Goal: Task Accomplishment & Management: Manage account settings

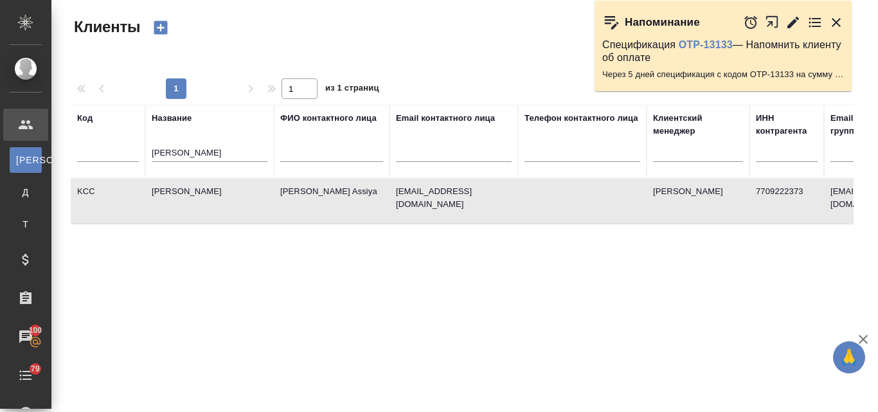
select select "RU"
drag, startPoint x: 187, startPoint y: 150, endPoint x: 143, endPoint y: 150, distance: 44.3
click at [143, 150] on tr "Код Название kim ФИО контактного лица Email контактного лица Телефон контактног…" at bounding box center [557, 141] width 972 height 73
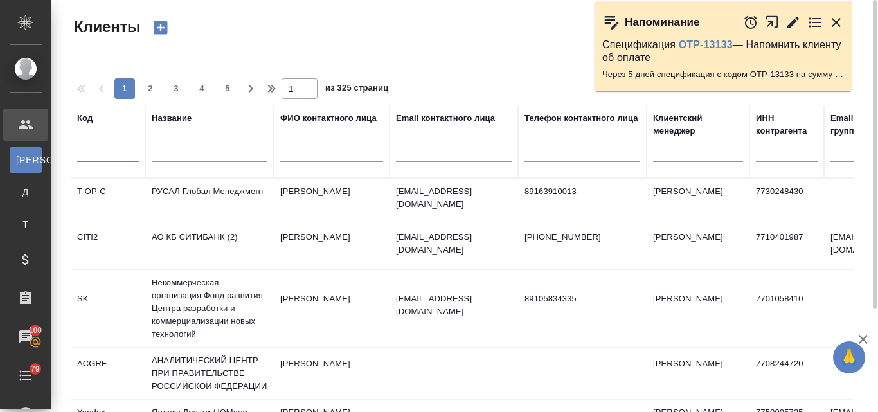
click at [114, 152] on input "text" at bounding box center [108, 154] width 62 height 16
paste input "S_WHIRL-81"
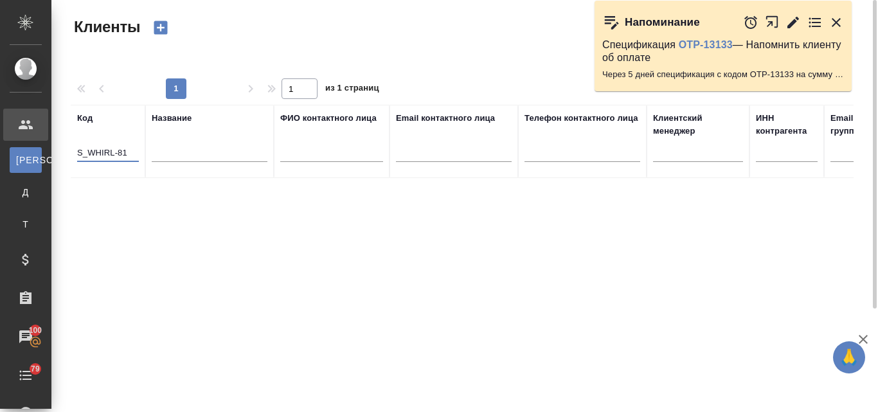
drag, startPoint x: 131, startPoint y: 150, endPoint x: 64, endPoint y: 148, distance: 66.9
click at [64, 148] on div "Клиенты Стандартные настройки 1 1 из 1 страниц Код S_WHIRL-81 Название ФИО конт…" at bounding box center [467, 287] width 807 height 575
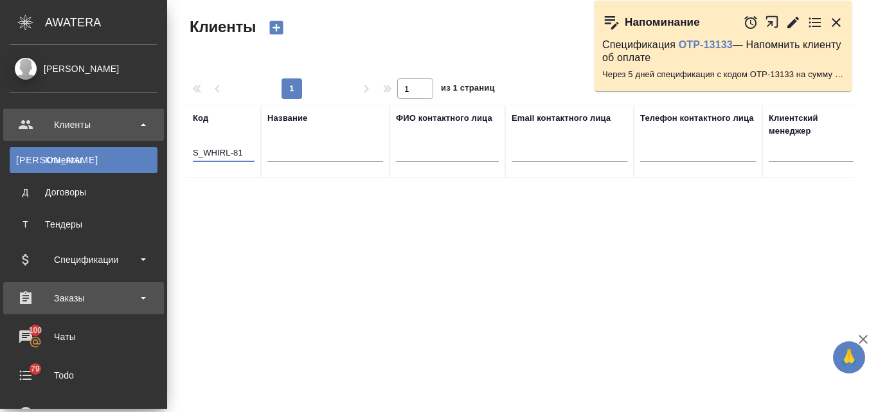
type input "S_WHIRL-81"
click at [80, 301] on div "Заказы" at bounding box center [84, 298] width 148 height 19
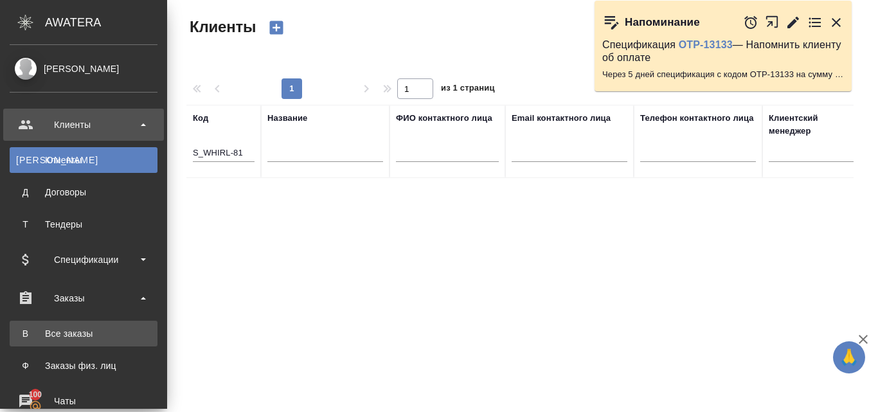
click at [79, 331] on div "Все заказы" at bounding box center [83, 333] width 135 height 13
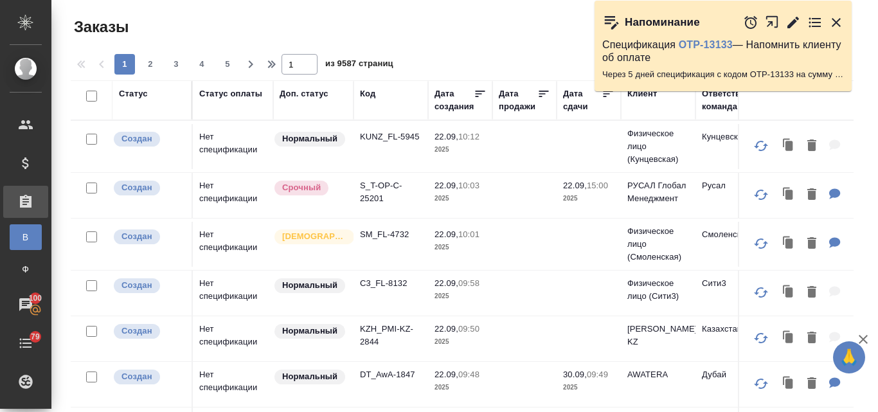
click at [376, 96] on div "Код" at bounding box center [391, 93] width 62 height 13
click at [370, 89] on div "Код" at bounding box center [367, 93] width 15 height 13
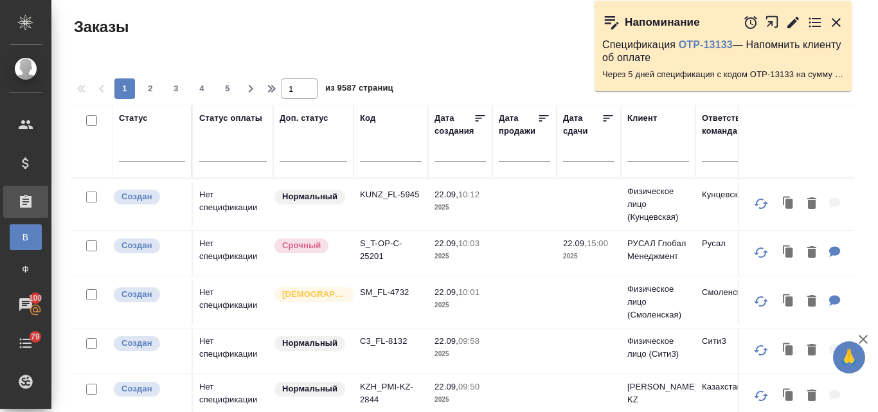
click at [367, 152] on input "text" at bounding box center [391, 154] width 62 height 16
paste input "S_WHIRL-81"
type input "S_WHIRL-81"
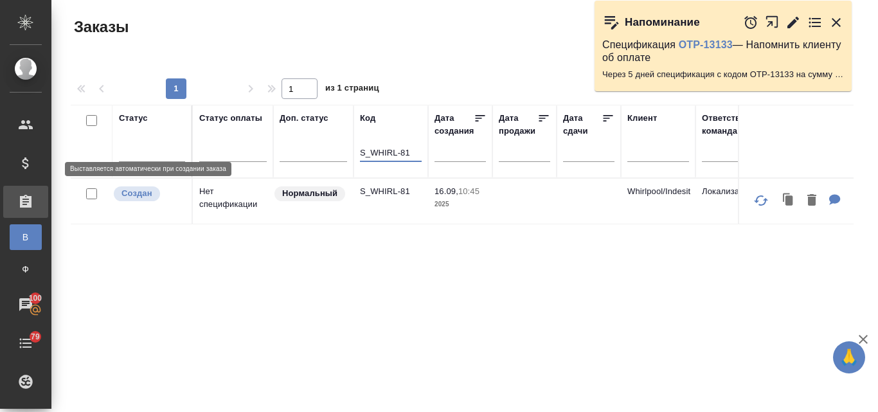
click at [145, 192] on p "Создан" at bounding box center [136, 193] width 31 height 13
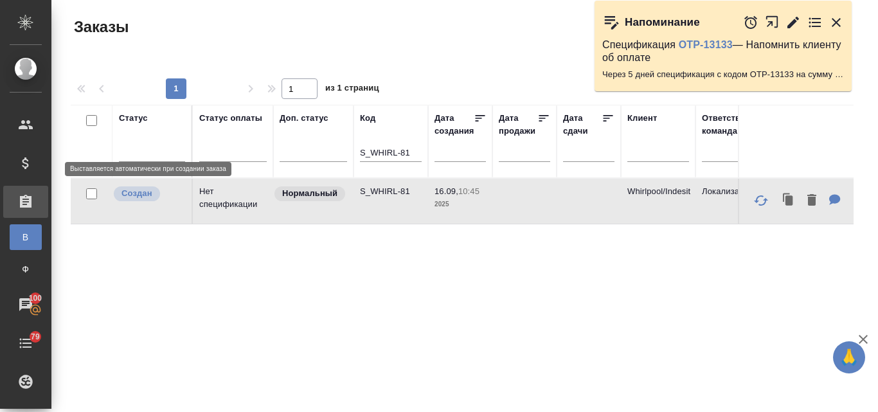
click at [145, 192] on p "Создан" at bounding box center [136, 193] width 31 height 13
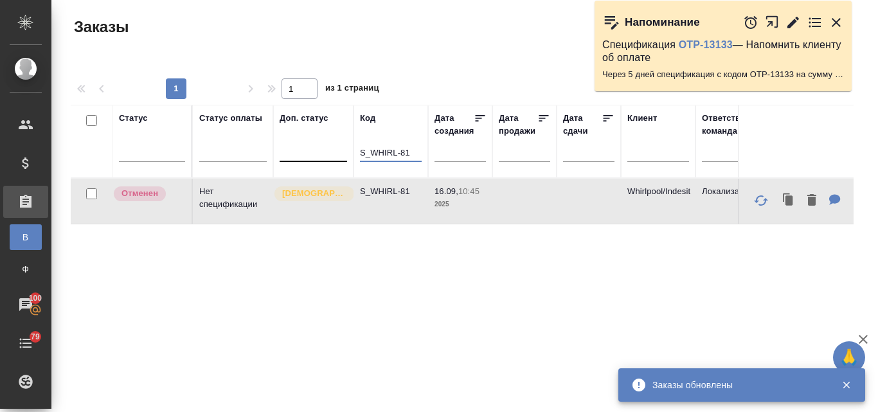
drag, startPoint x: 411, startPoint y: 152, endPoint x: 342, endPoint y: 152, distance: 68.8
click at [342, 152] on tr "Статус Статус оплаты Доп. статус Код S_WHIRL-81 Дата создания Дата продажи Дата…" at bounding box center [851, 141] width 1560 height 73
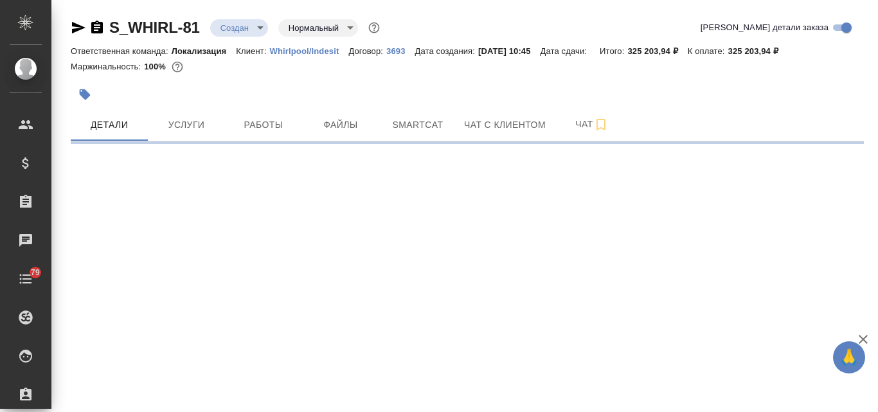
select select "RU"
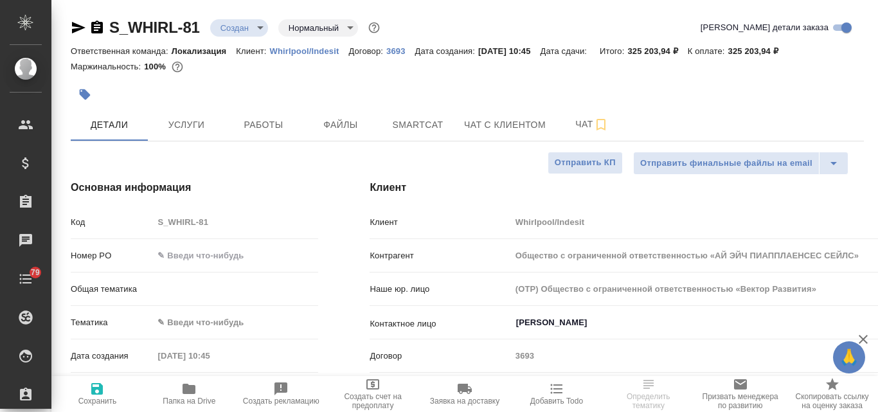
type input "Общество с ограниченной ответственностью «АЙ ЭЙЧ ПИАППЛАЕНСЕС СЕЙЛС»"
type textarea "x"
type input "Общество с ограниченной ответственностью «АЙ ЭЙЧ ПИАППЛАЕНСЕС СЕЙЛС»"
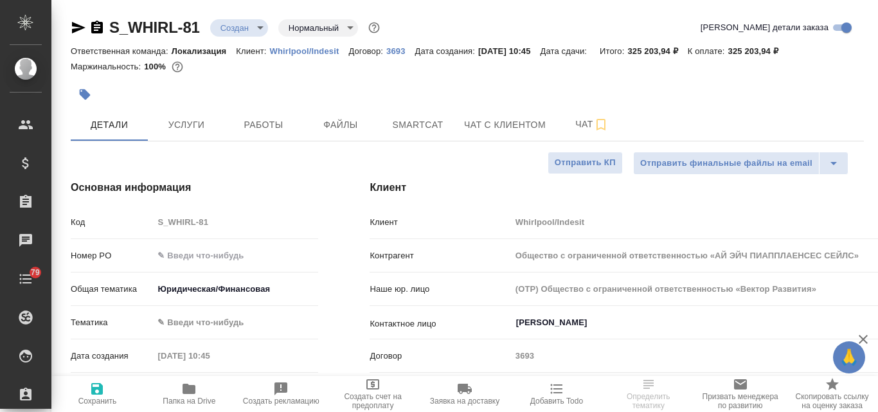
type textarea "x"
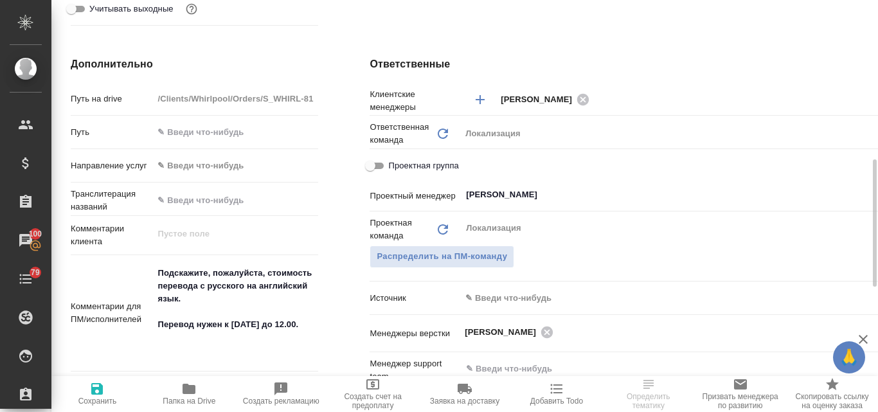
scroll to position [257, 0]
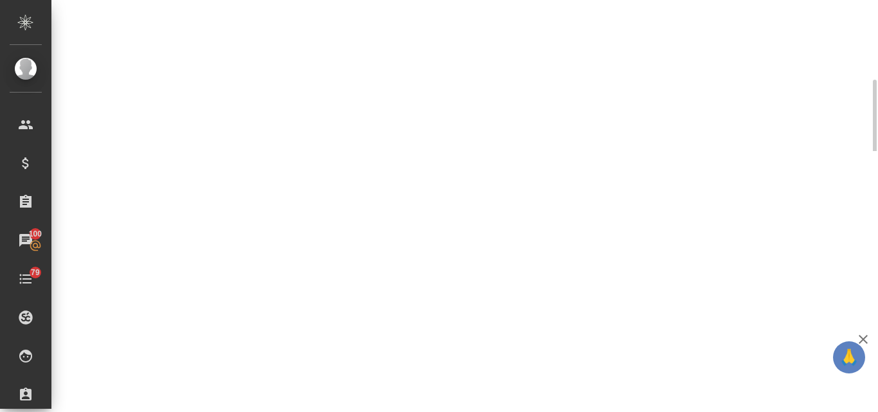
select select "RU"
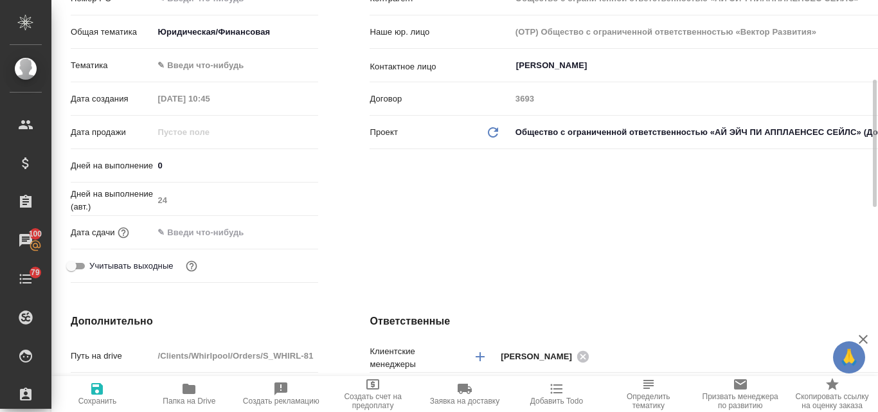
type input "Общество с ограниченной ответственностью «АЙ ЭЙЧ ПИАППЛАЕНСЕС СЕЙЛС»"
type textarea "x"
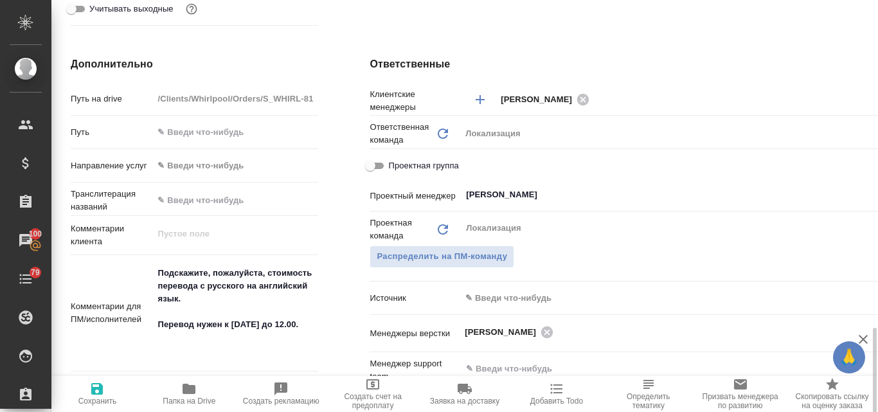
scroll to position [707, 0]
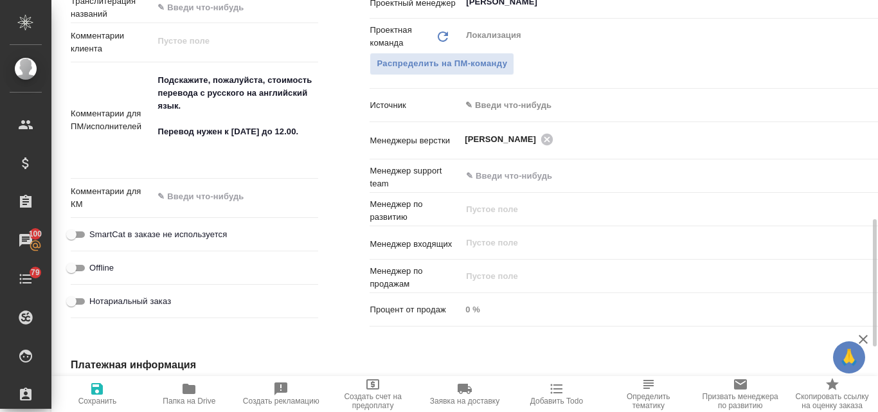
type textarea "x"
click at [175, 192] on textarea at bounding box center [235, 197] width 165 height 22
type textarea "22"
type input "Общество с ограниченной ответственностью «АЙ ЭЙЧ ПИАППЛАЕНСЕС СЕЙЛС»"
type textarea "x"
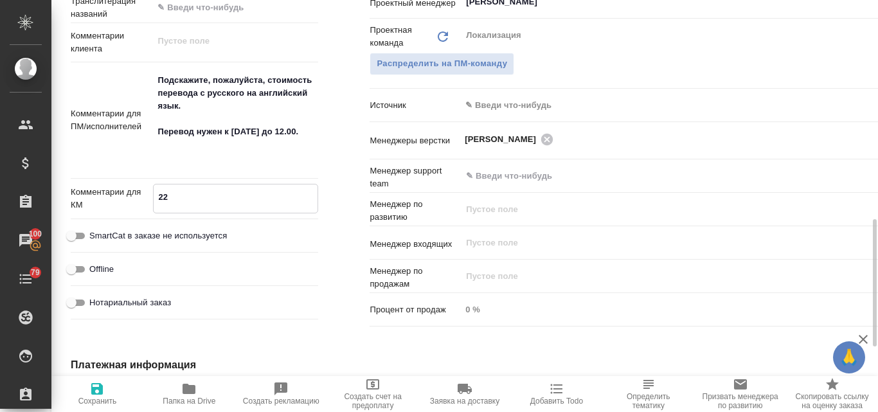
type textarea "x"
type textarea "22."
type input "Общество с ограниченной ответственностью «АЙ ЭЙЧ ПИАППЛАЕНСЕС СЕЙЛС»"
type textarea "x"
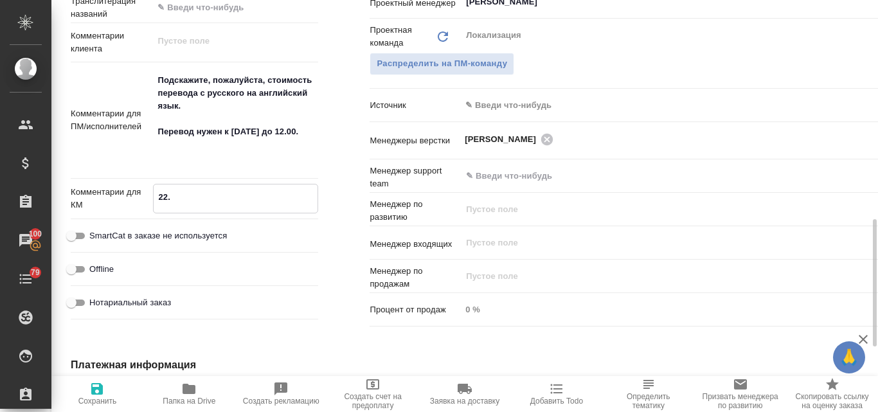
type textarea "x"
type textarea "22.0"
type input "Общество с ограниченной ответственностью «АЙ ЭЙЧ ПИАППЛАЕНСЕС СЕЙЛС»"
type textarea "x"
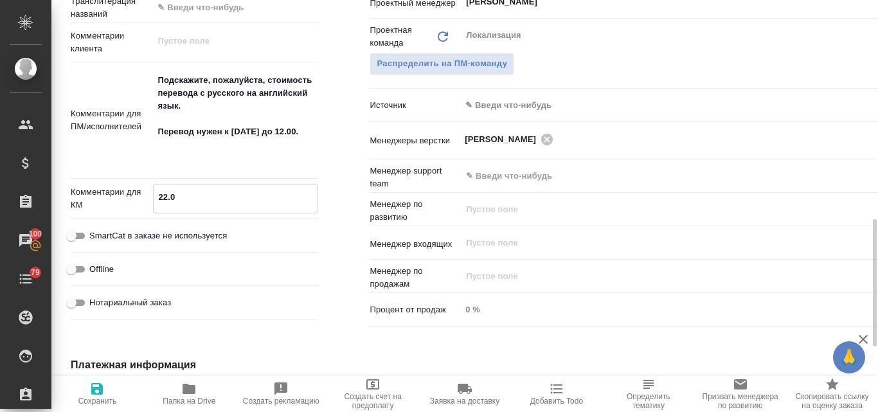
type textarea "x"
type textarea "22.09"
type input "Общество с ограниченной ответственностью «АЙ ЭЙЧ ПИАППЛАЕНСЕС СЕЙЛС»"
type textarea "x"
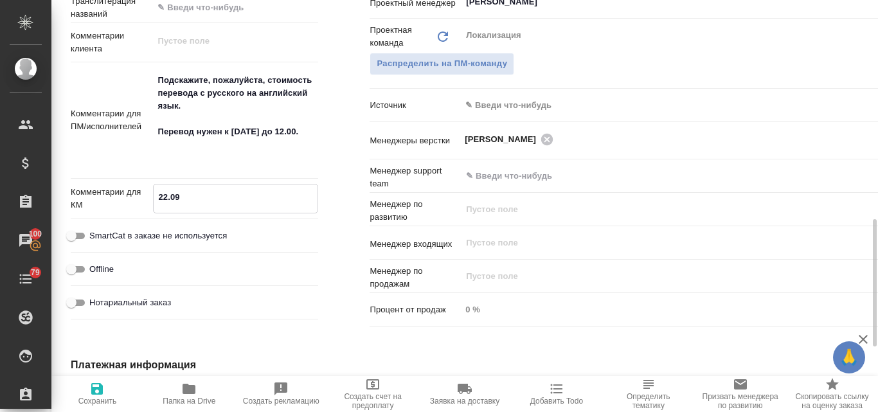
type textarea "x"
type textarea "22.09"
type input "Общество с ограниченной ответственностью «АЙ ЭЙЧ ПИАППЛАЕНСЕС СЕЙЛС»"
type textarea "x"
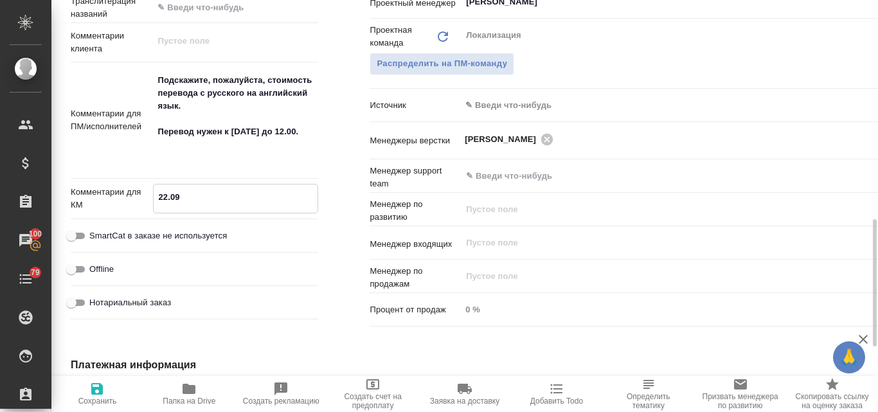
type textarea "x"
type textarea "22.09 Н"
type input "Общество с ограниченной ответственностью «АЙ ЭЙЧ ПИАППЛАЕНСЕС СЕЙЛС»"
type textarea "x"
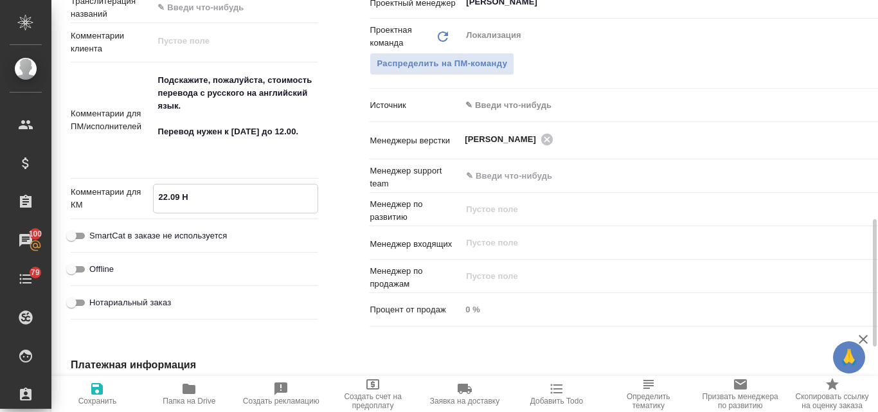
type textarea "x"
type textarea "22.09 На"
type input "Общество с ограниченной ответственностью «АЙ ЭЙЧ ПИАППЛАЕНСЕС СЕЙЛС»"
type textarea "x"
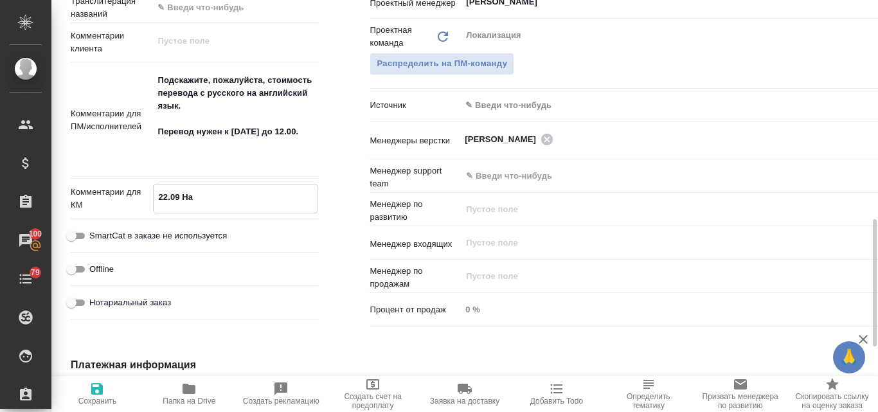
type textarea "x"
type textarea "22.09 Нап"
type input "Общество с ограниченной ответственностью «АЙ ЭЙЧ ПИАППЛАЕНСЕС СЕЙЛС»"
type textarea "x"
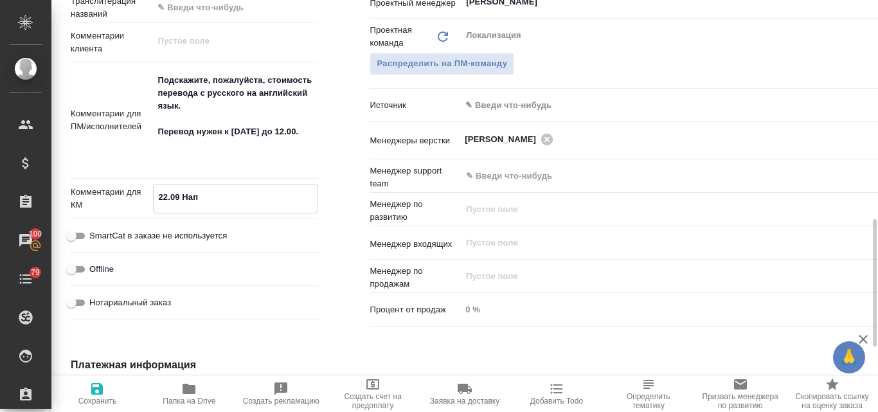
type textarea "x"
type textarea "22.09 Напо"
type input "Общество с ограниченной ответственностью «АЙ ЭЙЧ ПИАППЛАЕНСЕС СЕЙЛС»"
type textarea "x"
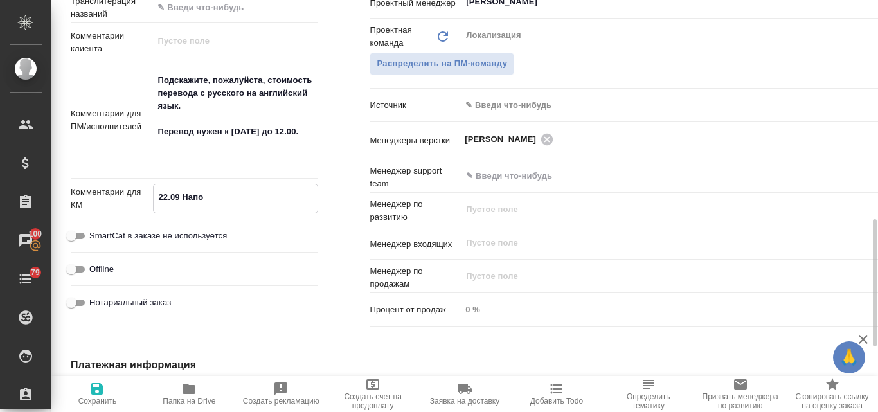
type textarea "x"
type input "Общество с ограниченной ответственностью «АЙ ЭЙЧ ПИАППЛАЕНСЕС СЕЙЛС»"
type textarea "x"
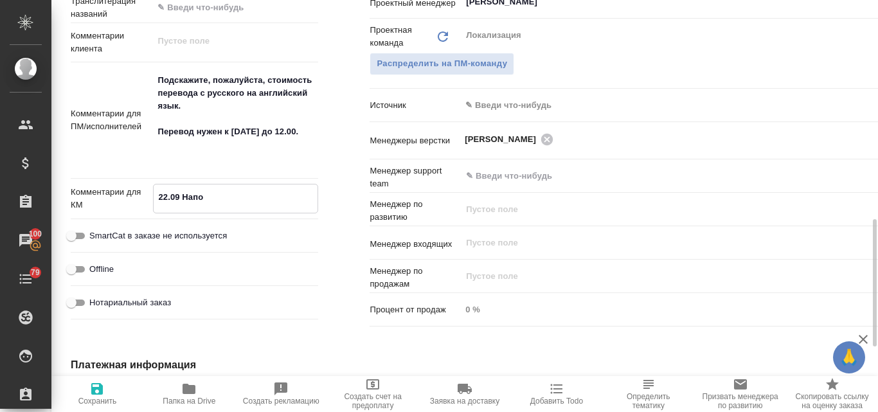
type textarea "22.09 Напом"
type textarea "x"
type textarea "22.09 Напомн"
type input "Общество с ограниченной ответственностью «АЙ ЭЙЧ ПИАППЛАЕНСЕС СЕЙЛС»"
type textarea "x"
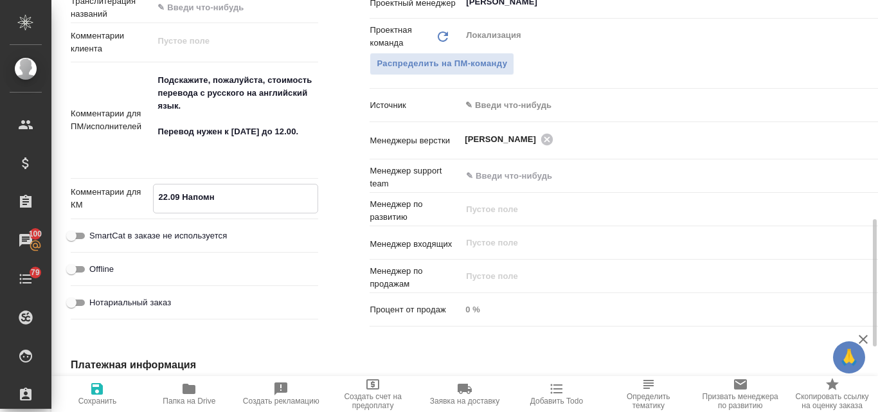
type textarea "x"
type textarea "22.09 Напомни"
type input "Общество с ограниченной ответственностью «АЙ ЭЙЧ ПИАППЛАЕНСЕС СЕЙЛС»"
type textarea "x"
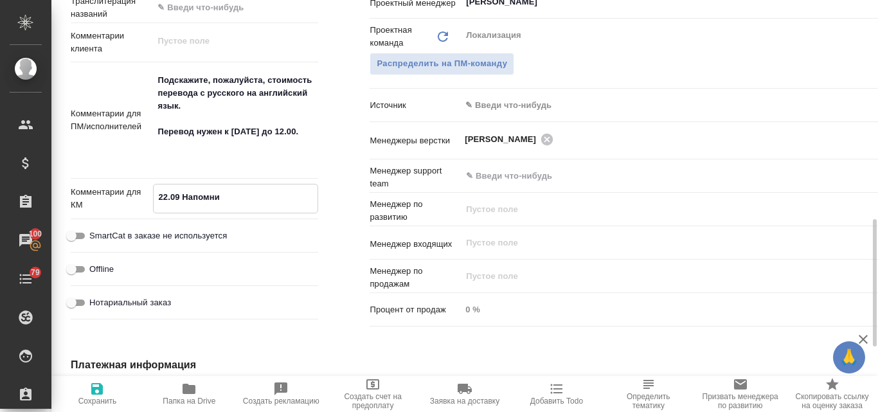
type textarea "x"
type textarea "22.09 Напомнид"
type input "Общество с ограниченной ответственностью «АЙ ЭЙЧ ПИАППЛАЕНСЕС СЕЙЛС»"
type textarea "x"
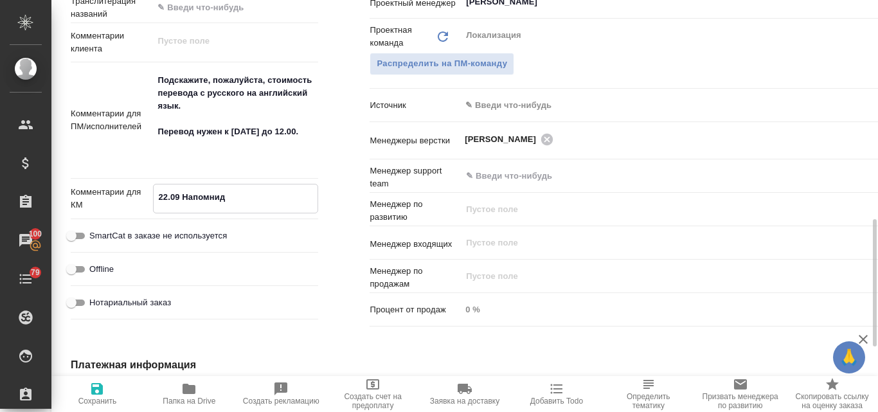
type textarea "x"
type input "Общество с ограниченной ответственностью «АЙ ЭЙЧ ПИАППЛАЕНСЕС СЕЙЛС»"
type textarea "x"
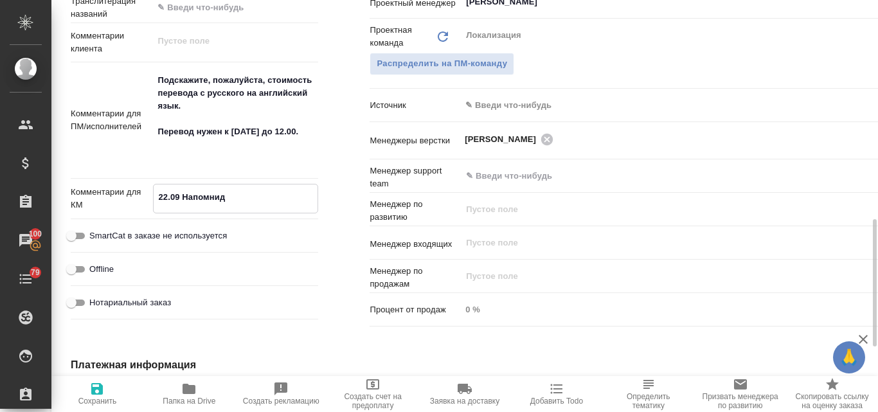
type textarea "22.09 Напомнида"
type textarea "x"
type textarea "22.09 Напомнида"
type input "Общество с ограниченной ответственностью «АЙ ЭЙЧ ПИАППЛАЕНСЕС СЕЙЛС»"
type textarea "x"
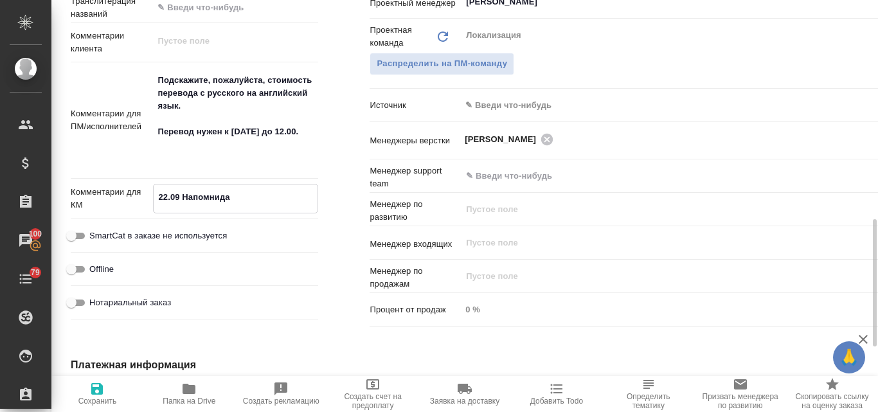
type textarea "x"
type input "Общество с ограниченной ответственностью «АЙ ЭЙЧ ПИАППЛАЕНСЕС СЕЙЛС»"
type textarea "x"
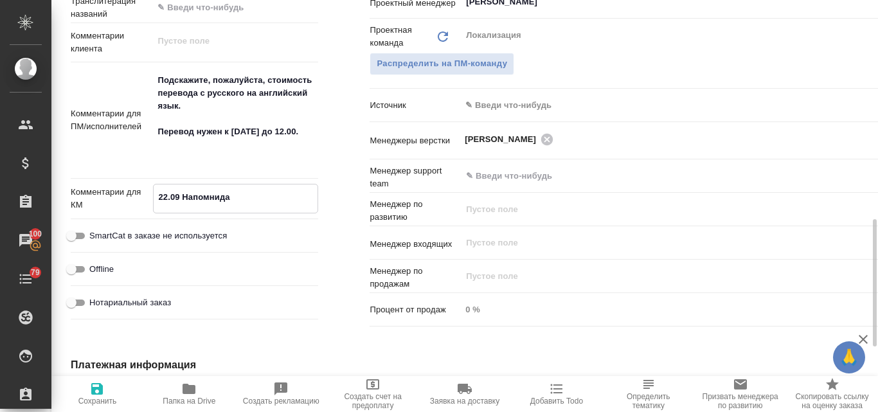
type textarea "22.09 Напомнида к"
type textarea "x"
type textarea "22.09 Напомнида кл"
type input "Общество с ограниченной ответственностью «АЙ ЭЙЧ ПИАППЛАЕНСЕС СЕЙЛС»"
type textarea "x"
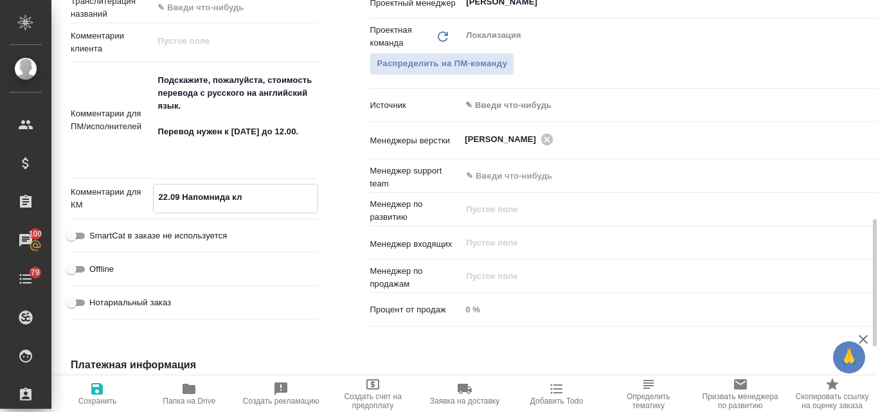
type textarea "x"
type textarea "22.09 Напомнида кли"
type input "Общество с ограниченной ответственностью «АЙ ЭЙЧ ПИАППЛАЕНСЕС СЕЙЛС»"
type textarea "x"
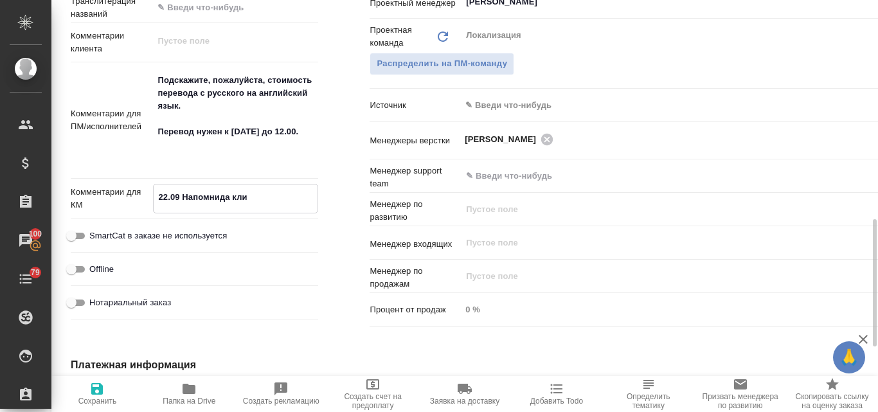
type textarea "x"
type textarea "22.09 Напомнида клие"
type input "Общество с ограниченной ответственностью «АЙ ЭЙЧ ПИАППЛАЕНСЕС СЕЙЛС»"
type textarea "x"
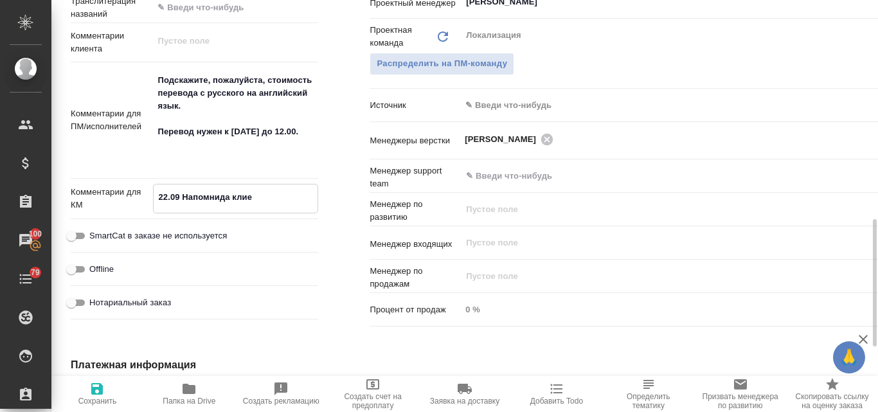
type textarea "x"
type textarea "22.09 Напомнида клиен"
type input "Общество с ограниченной ответственностью «АЙ ЭЙЧ ПИАППЛАЕНСЕС СЕЙЛС»"
type textarea "x"
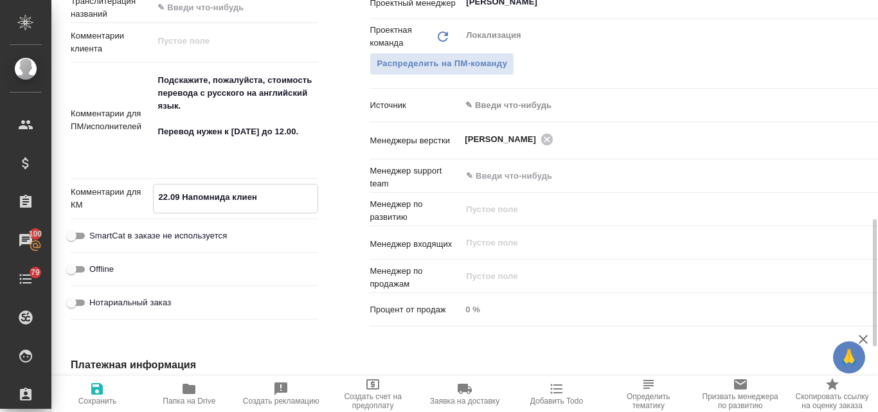
type textarea "x"
type textarea "22.09 Напомнида клиент"
type input "Общество с ограниченной ответственностью «АЙ ЭЙЧ ПИАППЛАЕНСЕС СЕЙЛС»"
type textarea "x"
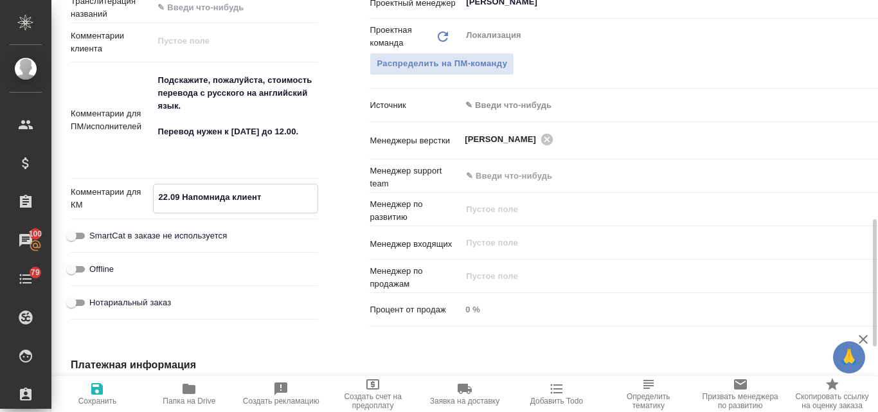
type textarea "x"
type input "Общество с ограниченной ответственностью «АЙ ЭЙЧ ПИАППЛАЕНСЕС СЕЙЛС»"
type textarea "x"
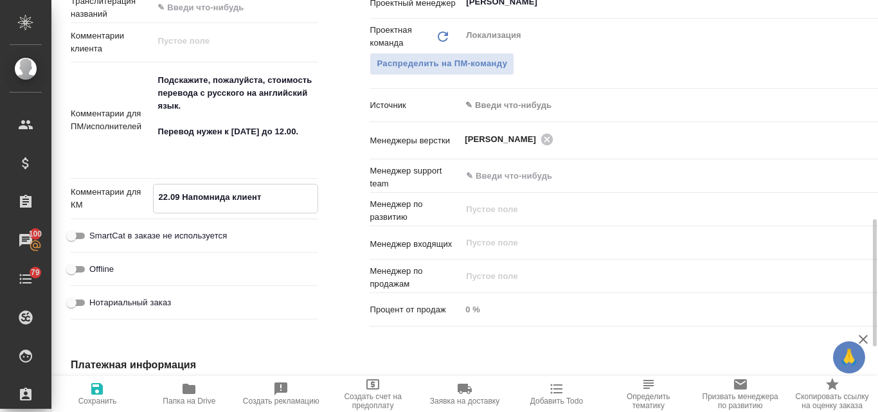
type textarea "22.09 Напомнида клиенту"
type textarea "x"
type textarea "22.09 Напомнида клиенту"
type input "Общество с ограниченной ответственностью «АЙ ЭЙЧ ПИАППЛАЕНСЕС СЕЙЛС»"
type textarea "x"
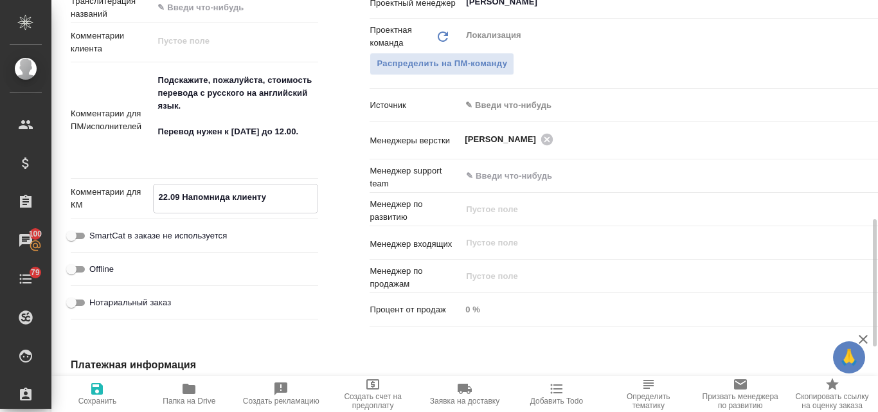
type textarea "x"
click at [226, 200] on textarea "22.09 Напомнида клиенту" at bounding box center [236, 197] width 164 height 22
type textarea "22.09 Напомниа клиенту"
type input "Общество с ограниченной ответственностью «АЙ ЭЙЧ ПИАППЛАЕНСЕС СЕЙЛС»"
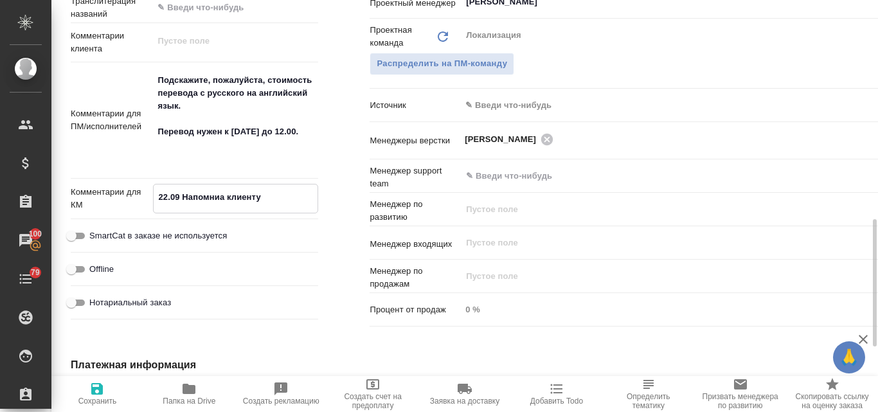
type textarea "x"
type textarea "22.09 Напомнила клиенту"
type input "Общество с ограниченной ответственностью «АЙ ЭЙЧ ПИАППЛАЕНСЕС СЕЙЛС»"
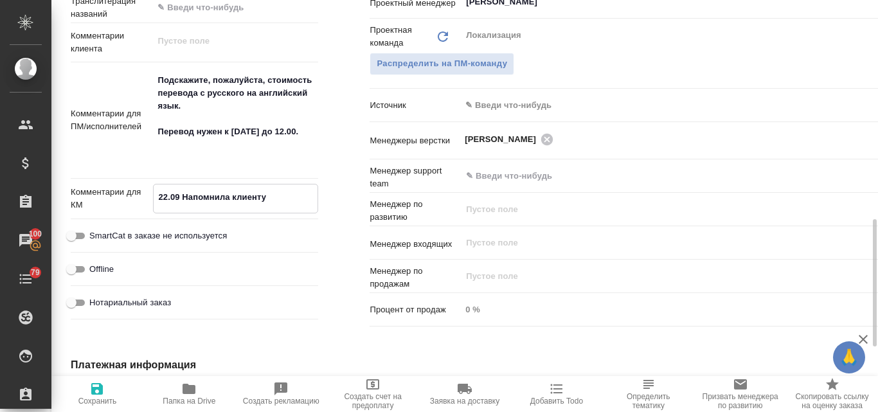
type textarea "x"
click at [265, 198] on textarea "22.09 Напомнила клиенту" at bounding box center [236, 197] width 164 height 22
type textarea "22.09 Напомнила клиенту"
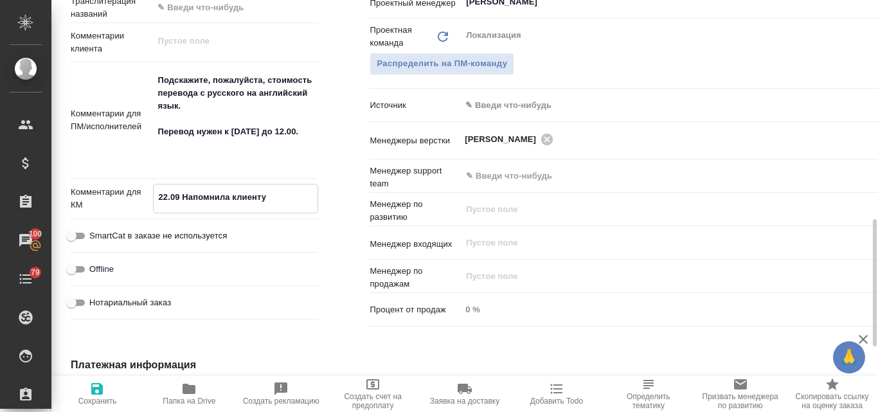
type input "Общество с ограниченной ответственностью «АЙ ЭЙЧ ПИАППЛАЕНСЕС СЕЙЛС»"
type textarea "x"
type textarea "22.09 Напомнила клиенту о"
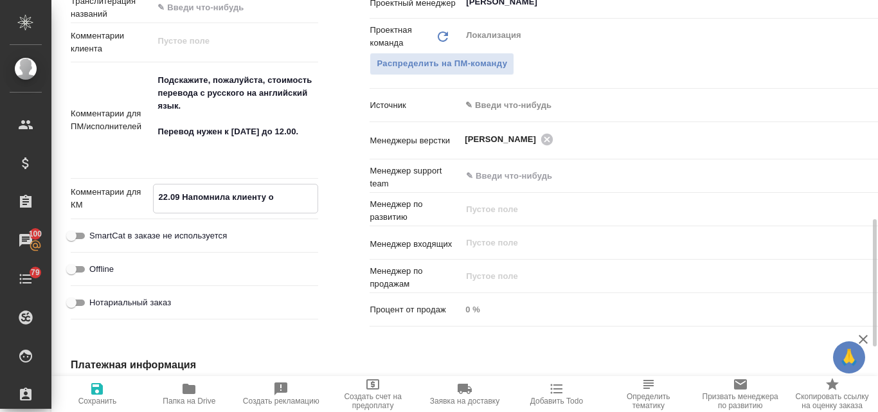
type input "Общество с ограниченной ответственностью «АЙ ЭЙЧ ПИАППЛАЕНСЕС СЕЙЛС»"
type textarea "x"
type textarea "22.09 Напомнила клиенту о"
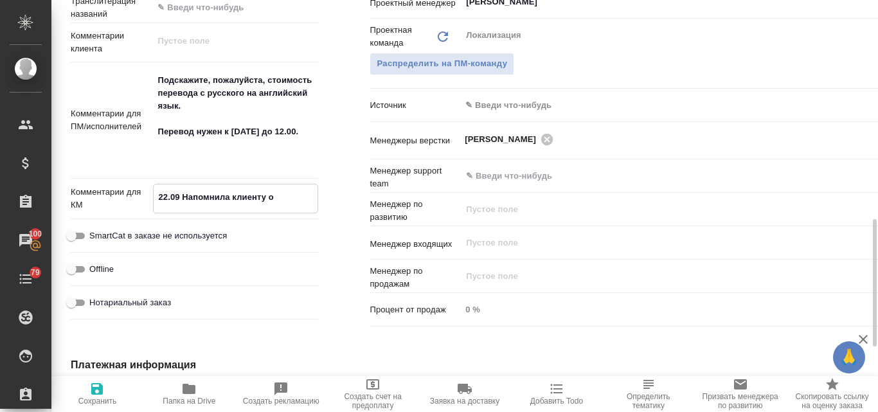
type input "Общество с ограниченной ответственностью «АЙ ЭЙЧ ПИАППЛАЕНСЕС СЕЙЛС»"
type textarea "x"
type textarea "22.09 Напомнила клиенту о з"
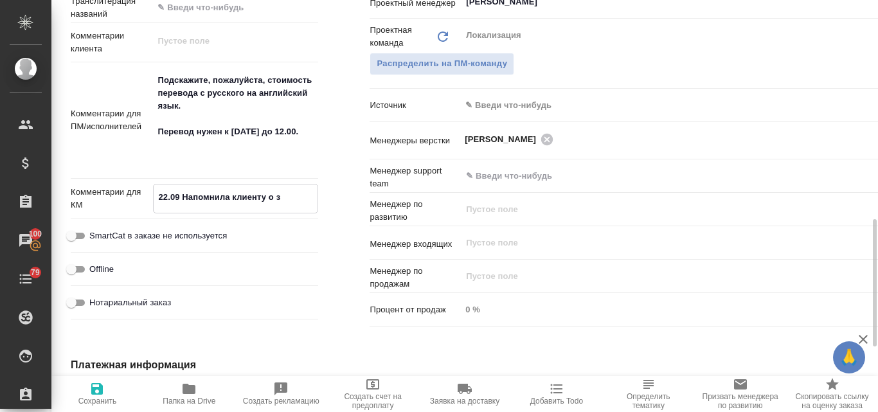
type input "Общество с ограниченной ответственностью «АЙ ЭЙЧ ПИАППЛАЕНСЕС СЕЙЛС»"
type textarea "x"
type input "Общество с ограниченной ответственностью «АЙ ЭЙЧ ПИАППЛАЕНСЕС СЕЙЛС»"
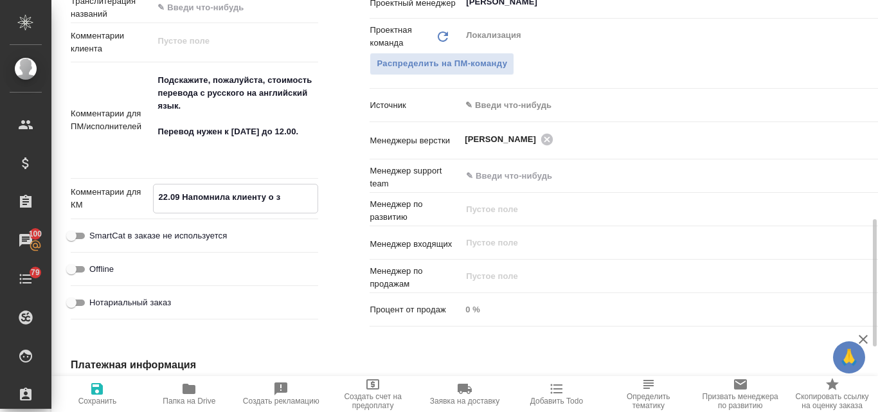
type textarea "x"
type textarea "22.09 Напомнила клиенту о за"
type textarea "x"
type textarea "22.09 Напомнила клиенту о зап"
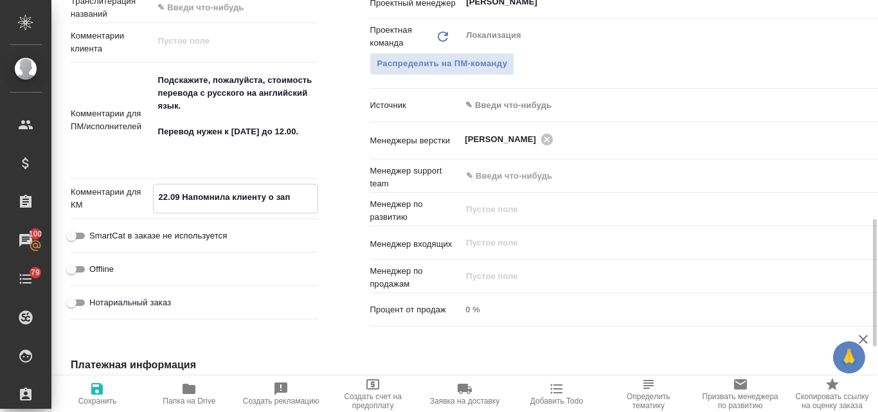
type input "Общество с ограниченной ответственностью «АЙ ЭЙЧ ПИАППЛАЕНСЕС СЕЙЛС»"
type textarea "x"
type textarea "22.09 Напомнила клиенту о запр"
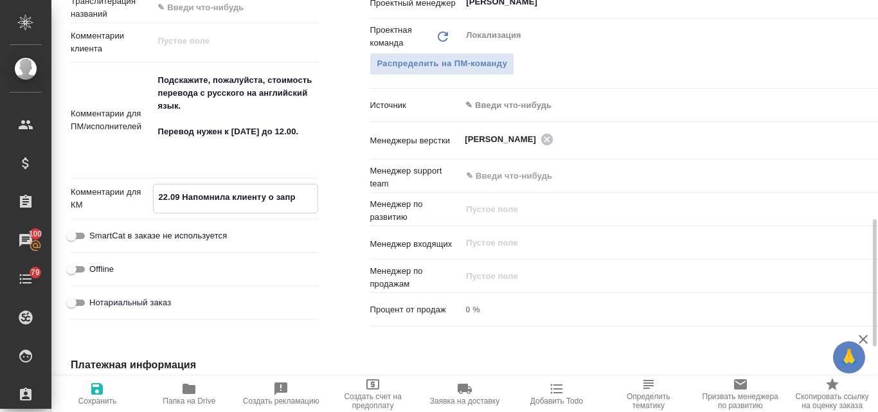
type input "Общество с ограниченной ответственностью «АЙ ЭЙЧ ПИАППЛАЕНСЕС СЕЙЛС»"
type textarea "x"
type textarea "22.09 Напомнила клиенту о запро"
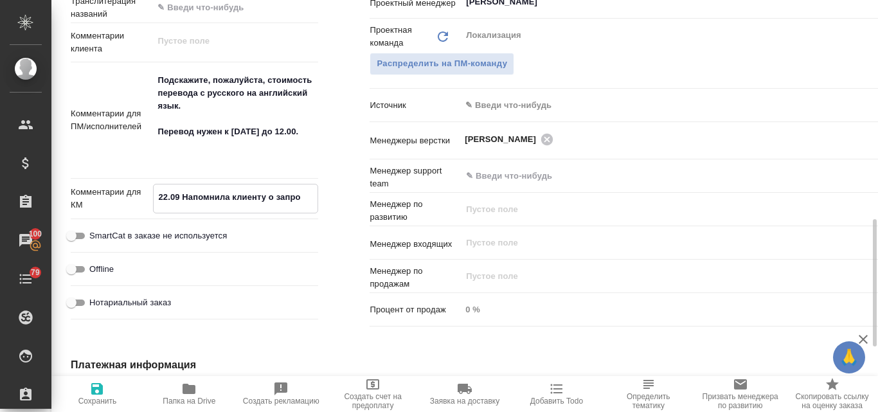
type input "Общество с ограниченной ответственностью «АЙ ЭЙЧ ПИАППЛАЕНСЕС СЕЙЛС»"
type textarea "x"
type input "Общество с ограниченной ответственностью «АЙ ЭЙЧ ПИАППЛАЕНСЕС СЕЙЛС»"
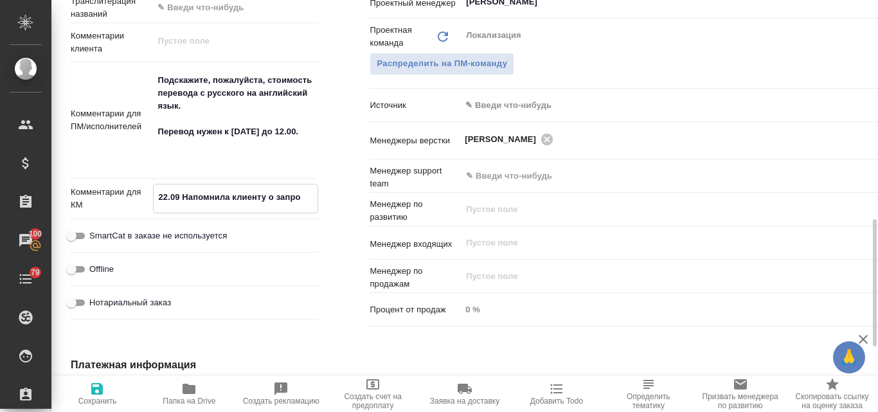
type textarea "x"
type textarea "22.09 Напомнила клиенту о запрос"
type textarea "x"
type input "Общество с ограниченной ответственностью «АЙ ЭЙЧ ПИАППЛАЕНСЕС СЕЙЛС»"
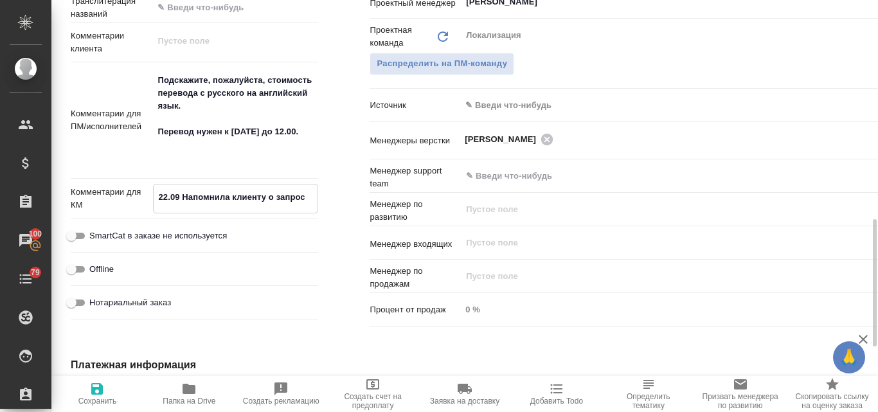
type textarea "x"
type textarea "22.09 Напомнила клиенту о запросе"
type textarea "x"
type textarea "22.09 Напомнила клиенту о запросе."
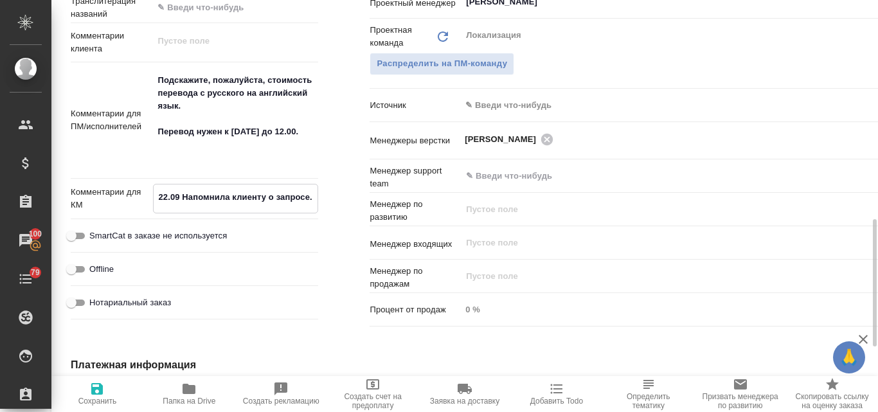
type input "Общество с ограниченной ответственностью «АЙ ЭЙЧ ПИАППЛАЕНСЕС СЕЙЛС»"
type textarea "x"
click at [180, 198] on textarea "22.09 Напомнила клиенту о запросе." at bounding box center [236, 197] width 164 height 22
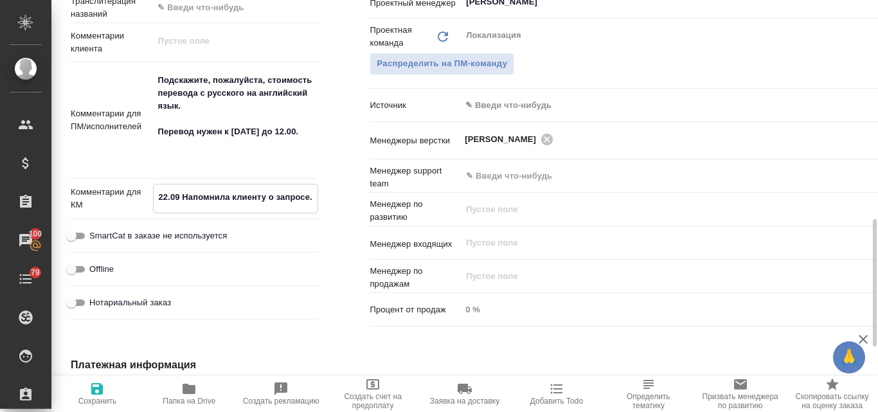
type textarea "22.09. Напомнила клиенту о запросе."
type input "Общество с ограниченной ответственностью «АЙ ЭЙЧ ПИАППЛАЕНСЕС СЕЙЛС»"
type textarea "x"
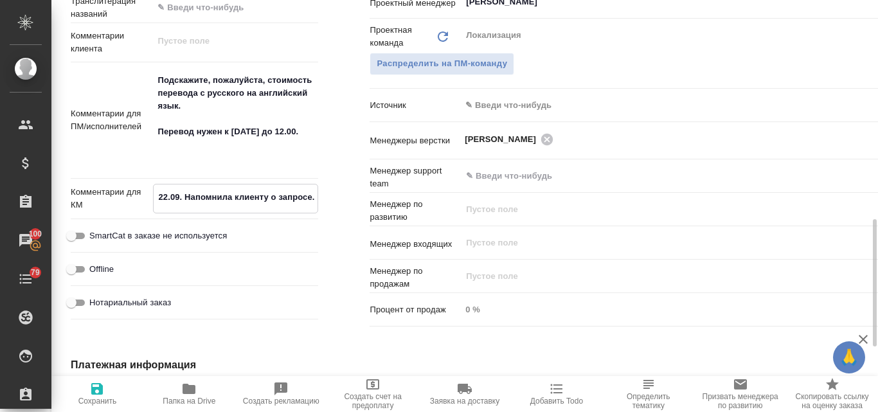
type textarea "22.09.2 Напомнила клиенту о запросе."
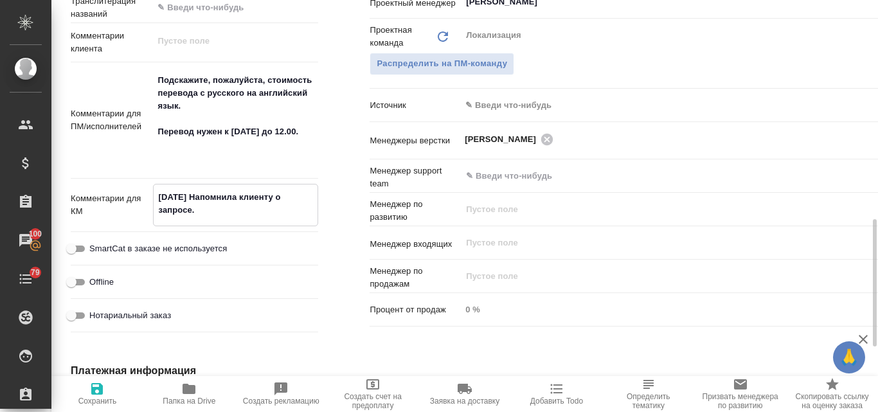
click at [207, 215] on textarea "[DATE] Напомнила клиенту о запросе." at bounding box center [236, 203] width 164 height 35
click at [98, 388] on icon "button" at bounding box center [97, 389] width 12 height 12
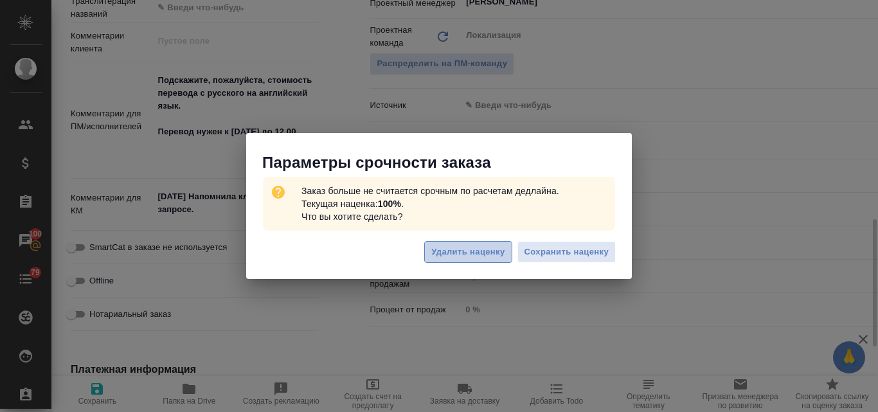
click at [439, 251] on span "Удалить наценку" at bounding box center [467, 252] width 73 height 15
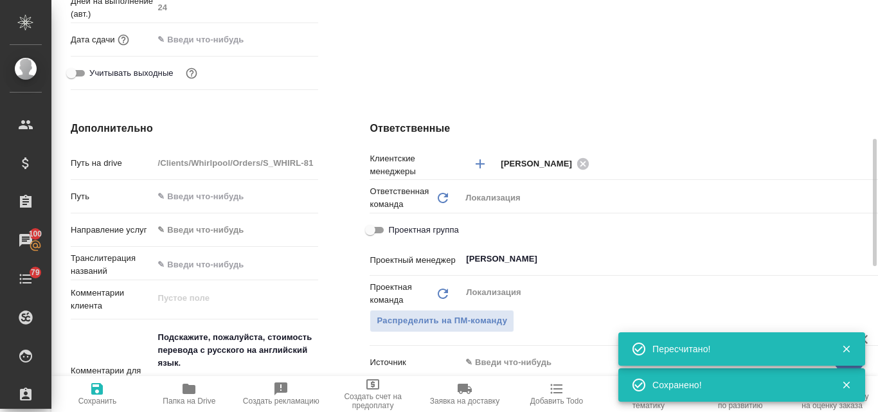
scroll to position [643, 0]
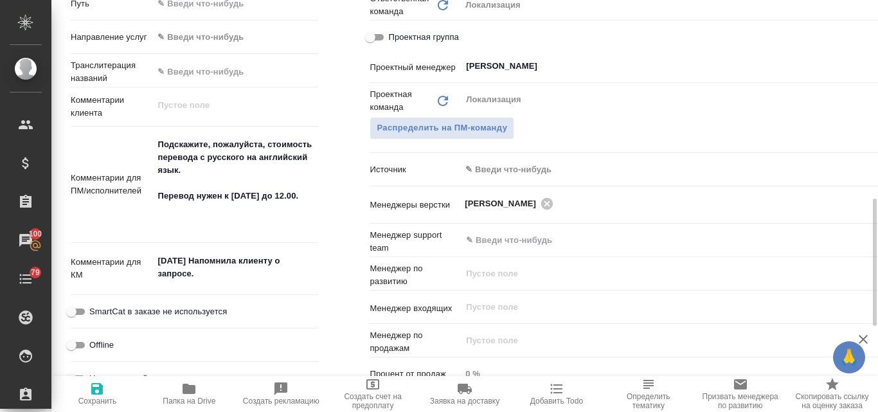
click at [507, 64] on input "[PERSON_NAME]" at bounding box center [667, 65] width 405 height 15
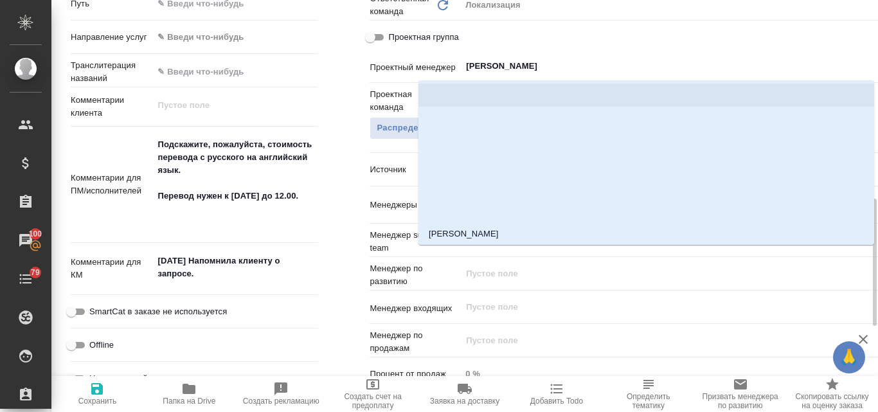
click at [576, 51] on div "Проектная группа" at bounding box center [643, 40] width 547 height 29
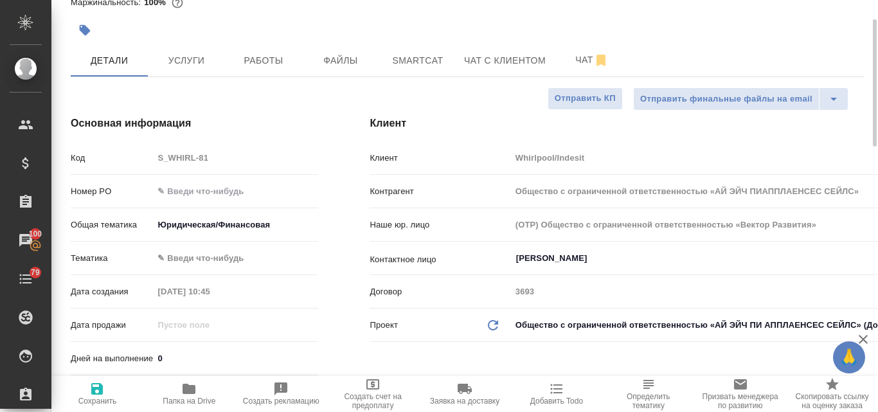
scroll to position [193, 0]
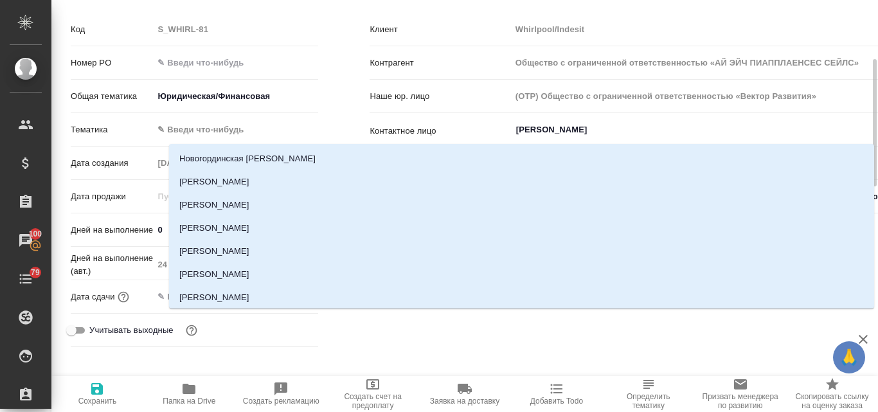
click at [582, 138] on input "[PERSON_NAME]" at bounding box center [842, 129] width 654 height 15
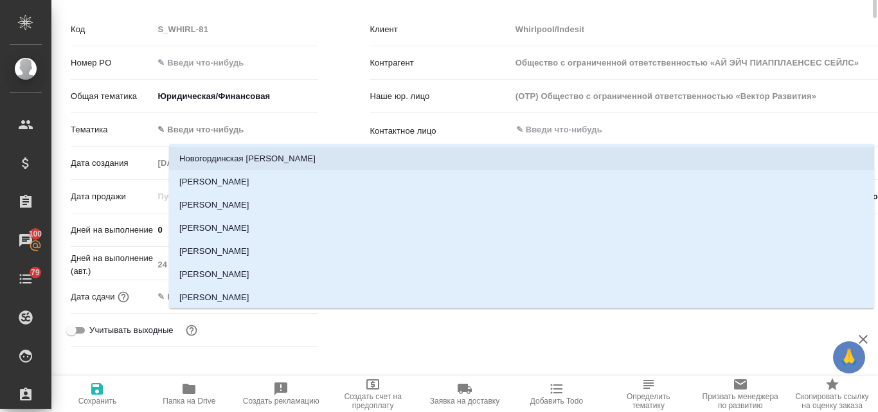
scroll to position [0, 0]
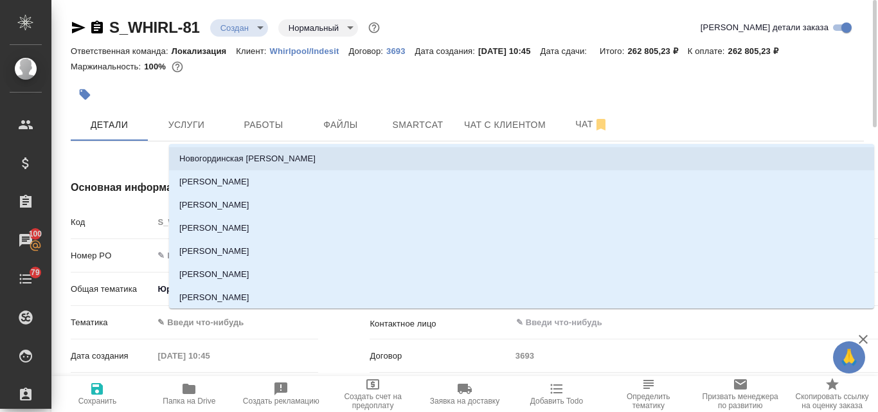
click at [294, 45] on link "Whirlpool/Indesit" at bounding box center [309, 50] width 79 height 11
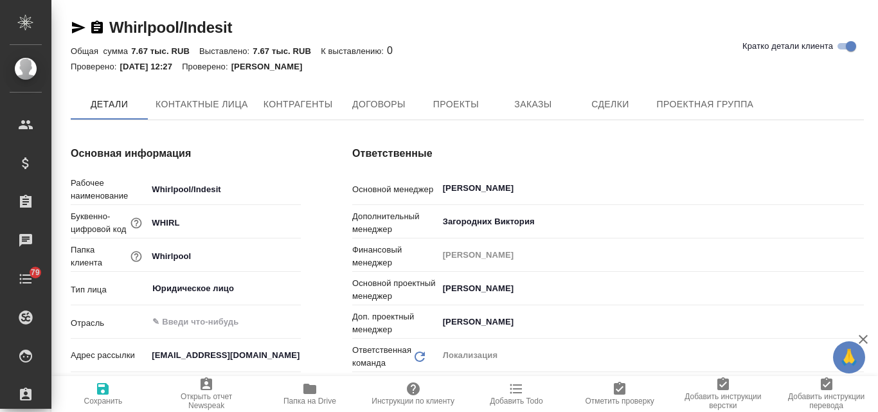
type textarea "x"
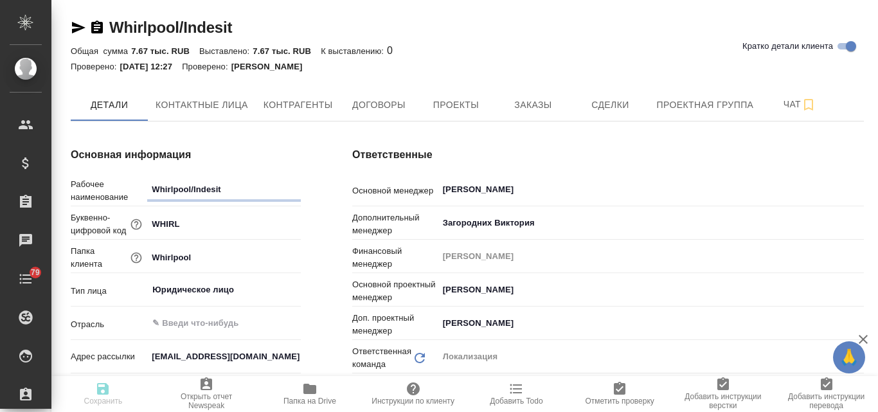
type textarea "x"
click at [175, 107] on span "Контактные лица" at bounding box center [202, 105] width 93 height 16
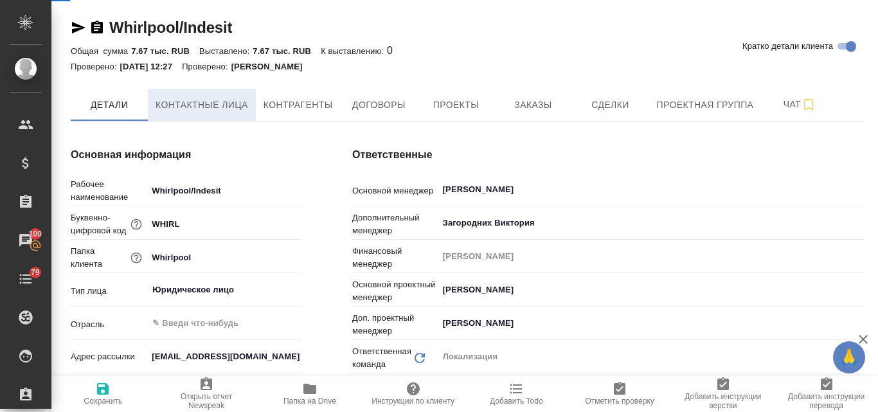
select select "RU"
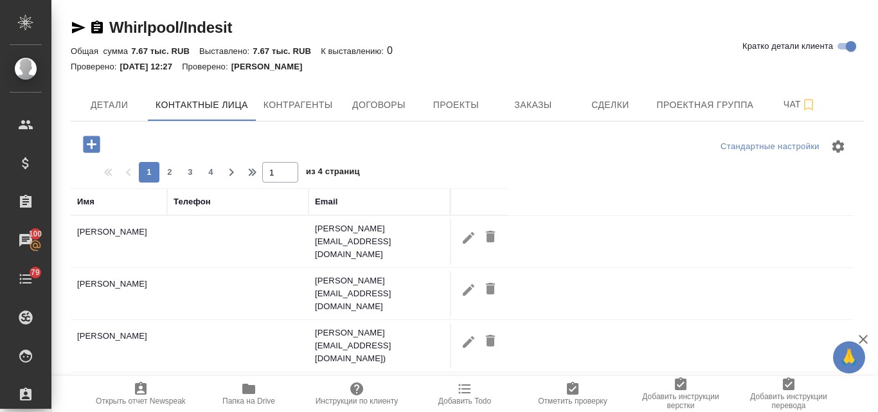
click at [89, 146] on icon "button" at bounding box center [91, 144] width 17 height 17
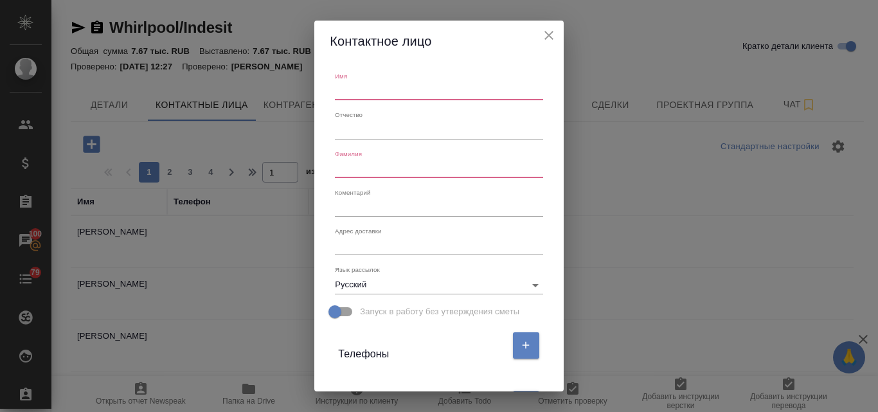
click at [417, 88] on input "text" at bounding box center [439, 91] width 208 height 18
type input "Юлия"
click at [348, 163] on input "text" at bounding box center [439, 169] width 208 height 18
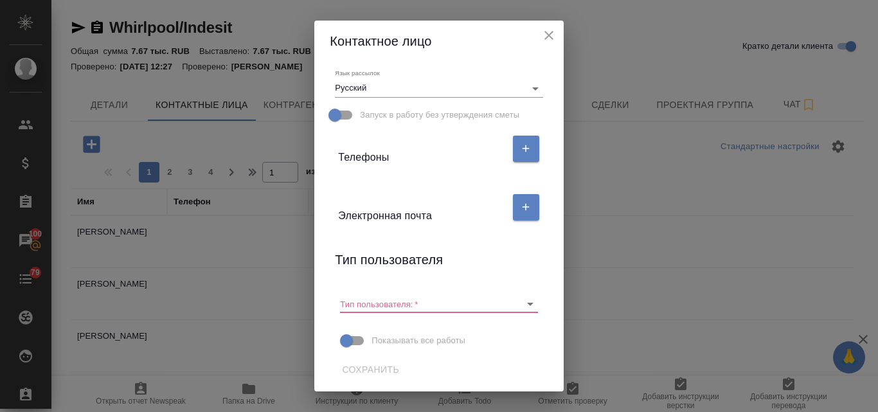
scroll to position [197, 0]
type input "Кадырова"
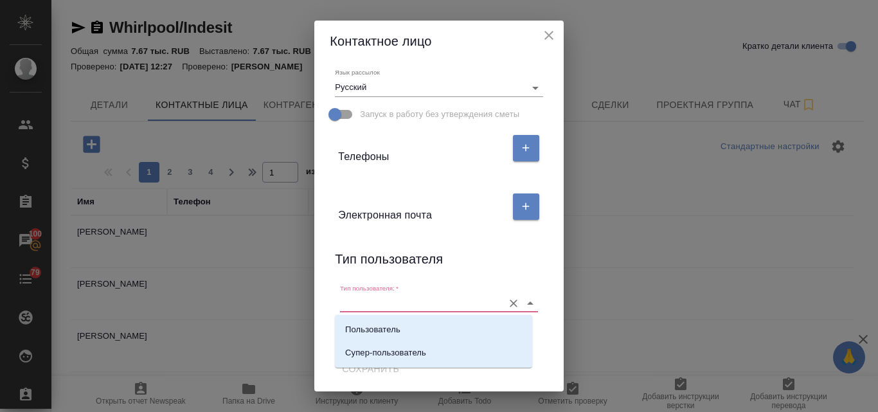
drag, startPoint x: 368, startPoint y: 304, endPoint x: 387, endPoint y: 279, distance: 31.2
click at [368, 305] on input "Тип пользователя:   *" at bounding box center [418, 302] width 156 height 17
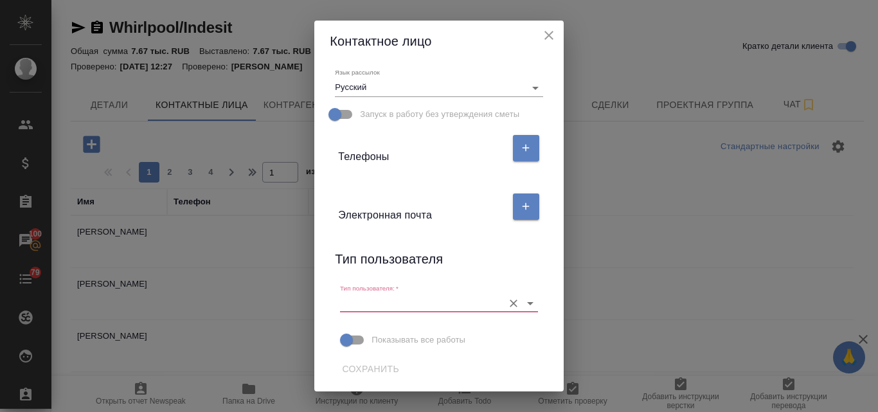
paste input "julia.kadyrova@beko.ru"
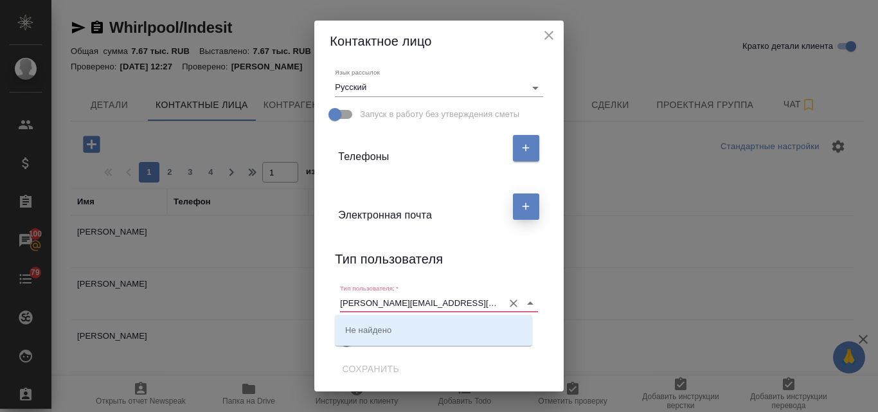
type input "julia.kadyrova@beko.ru"
click at [520, 204] on icon "button" at bounding box center [526, 207] width 12 height 12
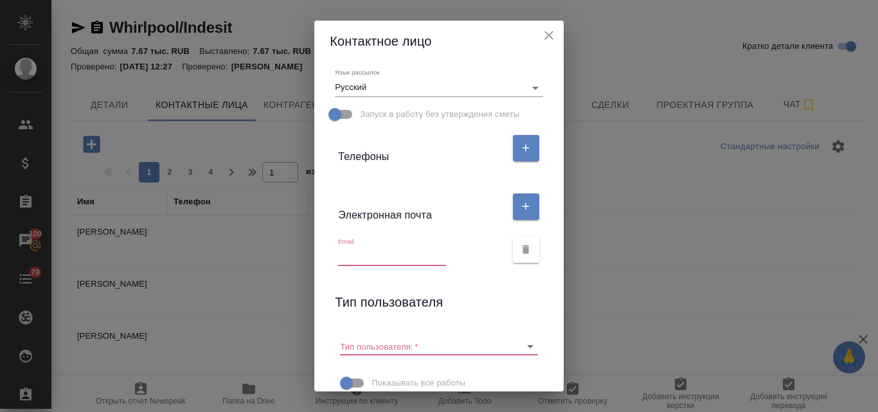
click at [349, 263] on input "text" at bounding box center [392, 256] width 108 height 18
paste input "julia.kadyrova@beko.ru"
type input "julia.kadyrova@beko.ru"
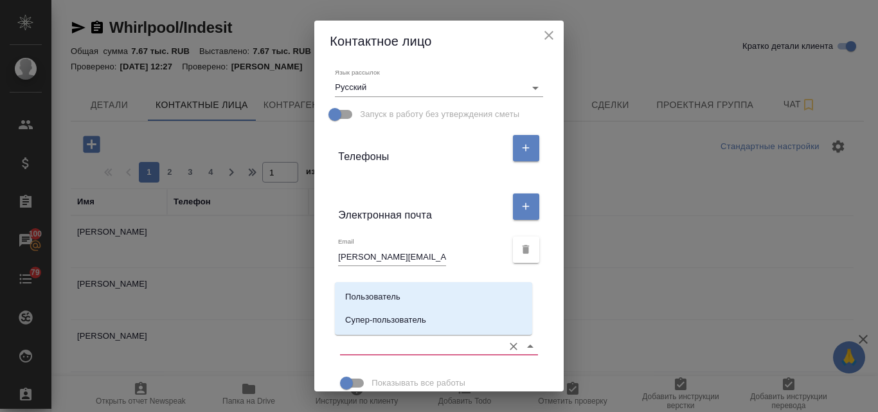
click at [400, 348] on input "Тип пользователя:   *" at bounding box center [418, 345] width 156 height 17
click at [395, 296] on p "Пользователь" at bounding box center [372, 296] width 55 height 13
type input "Пользователь"
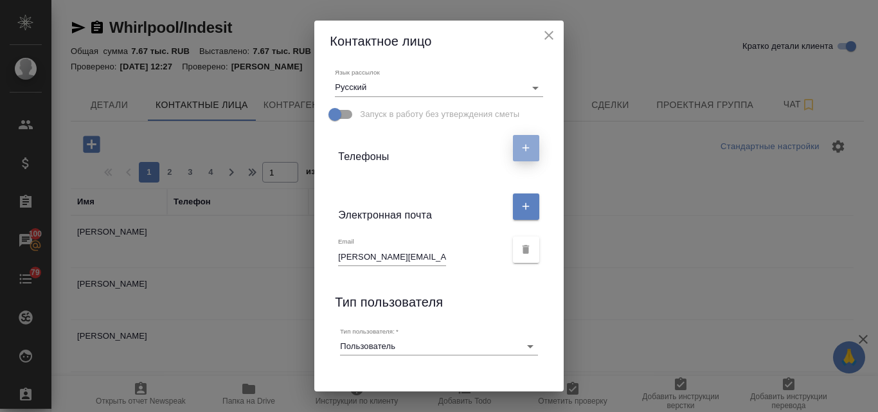
click at [526, 146] on button "button" at bounding box center [526, 148] width 26 height 26
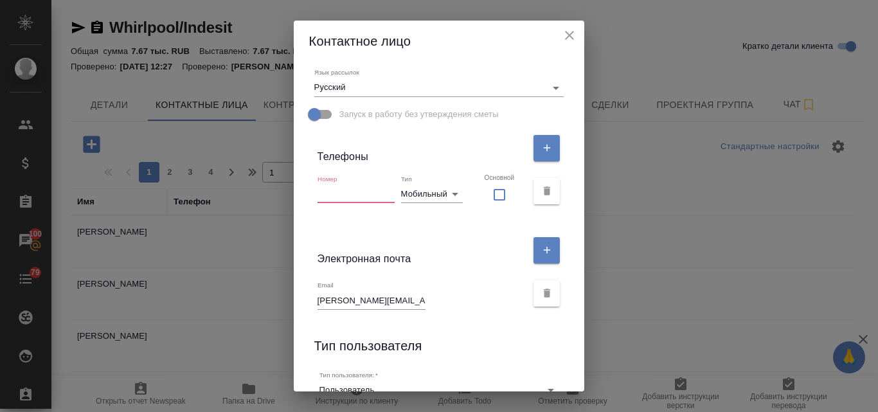
click at [351, 190] on input "text" at bounding box center [355, 194] width 77 height 18
paste input "+7(49237)2-60-80 ext.6303"
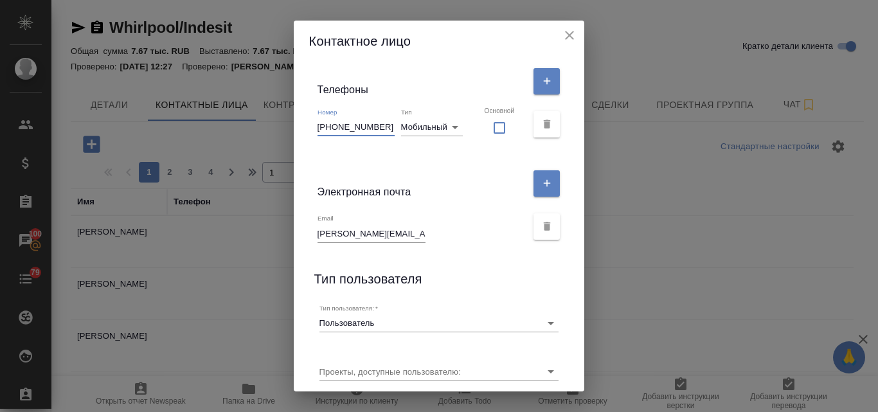
scroll to position [308, 0]
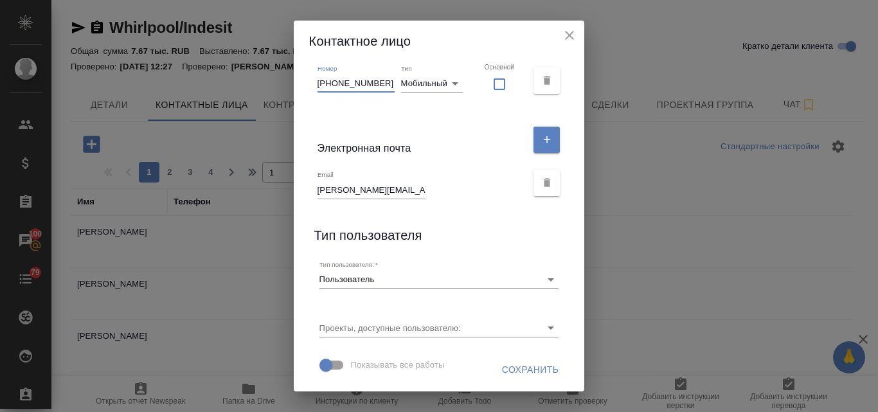
type input "+7(49237)2-60-80 ext.6303"
click at [515, 367] on span "Сохранить" at bounding box center [530, 370] width 57 height 16
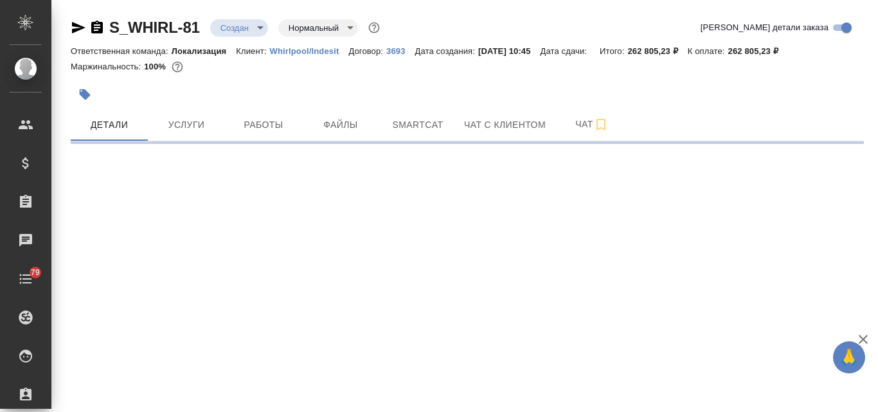
select select "RU"
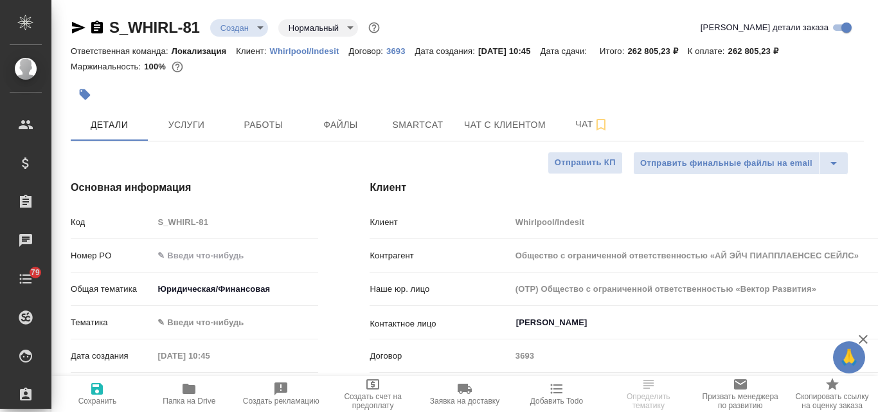
type input "Общество с ограниченной ответственностью «АЙ ЭЙЧ ПИАППЛАЕНСЕС СЕЙЛС»"
type textarea "x"
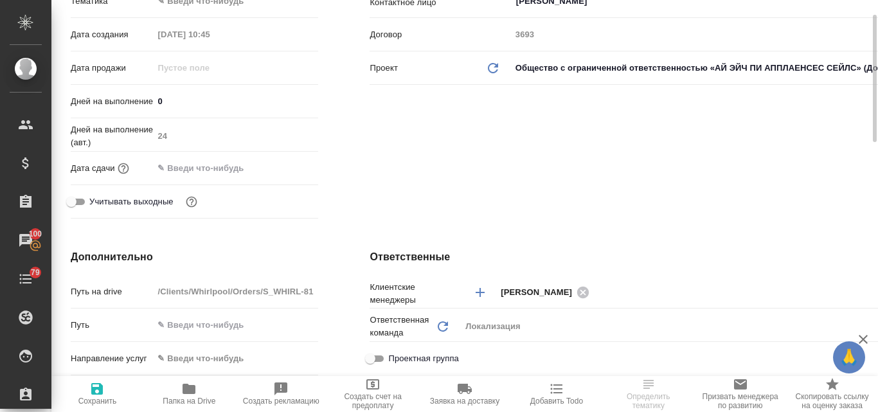
scroll to position [257, 0]
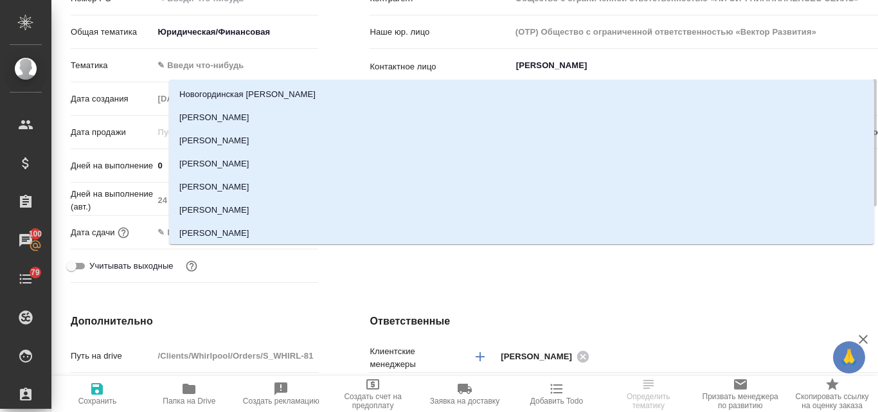
click at [567, 67] on input "[PERSON_NAME]" at bounding box center [842, 65] width 654 height 15
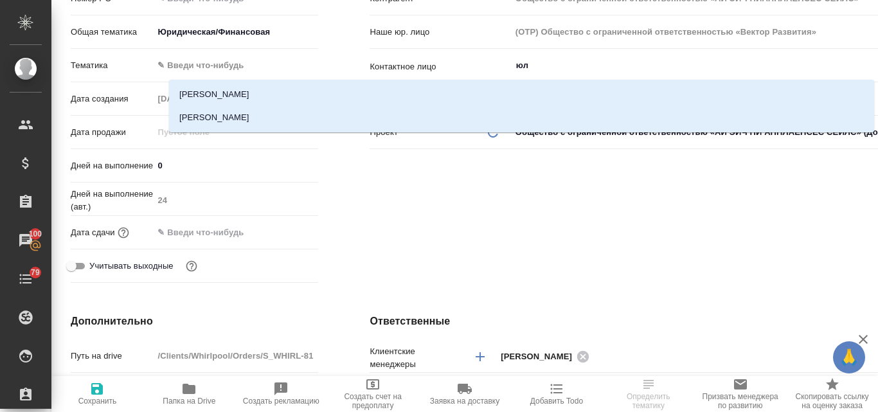
type input "юли"
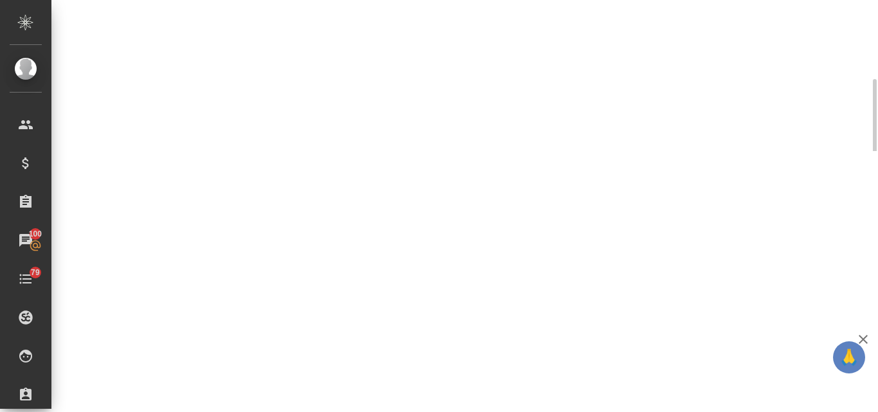
select select "RU"
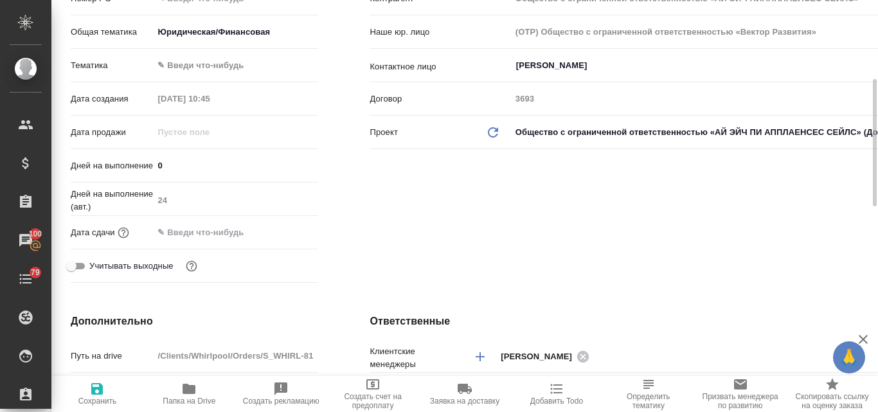
type textarea "x"
click at [578, 67] on input "[PERSON_NAME]" at bounding box center [842, 65] width 654 height 15
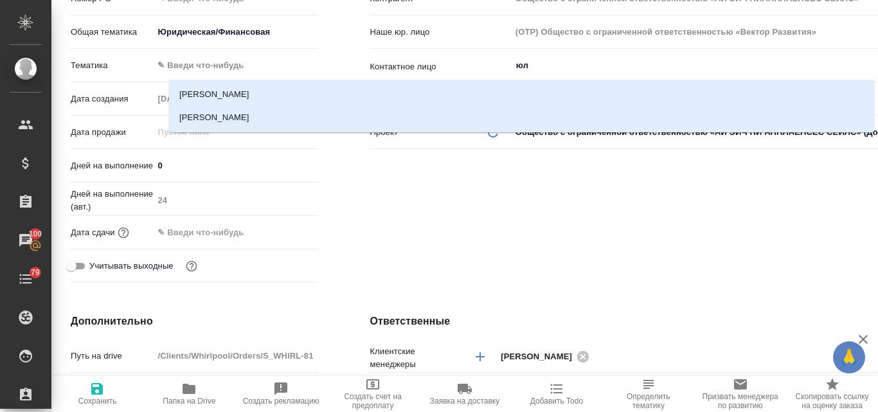
type input "юли"
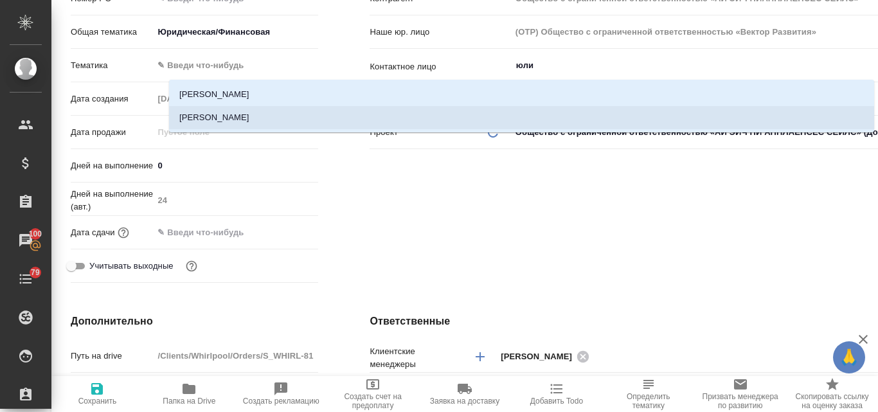
click at [226, 110] on li "[PERSON_NAME]" at bounding box center [521, 117] width 705 height 23
type input "Общество с ограниченной ответственностью «АЙ ЭЙЧ ПИАППЛАЕНСЕС СЕЙЛС»"
type input "[PERSON_NAME]"
type textarea "x"
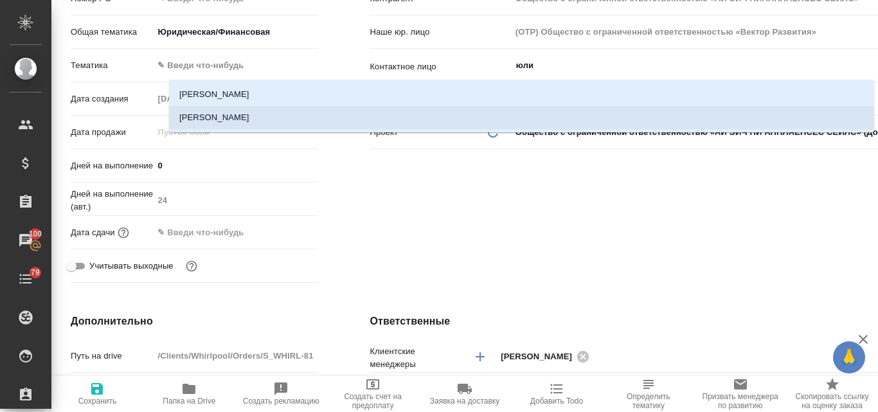
type textarea "x"
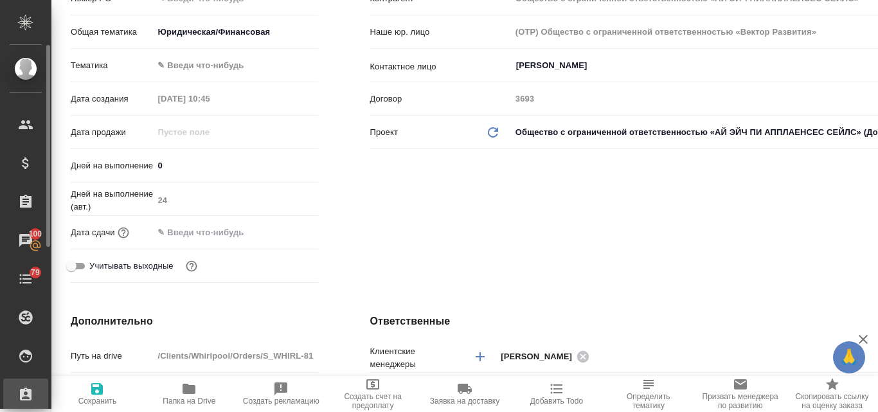
type input "Общество с ограниченной ответственностью «АЙ ЭЙЧ ПИАППЛАЕНСЕС СЕЙЛС»"
type textarea "x"
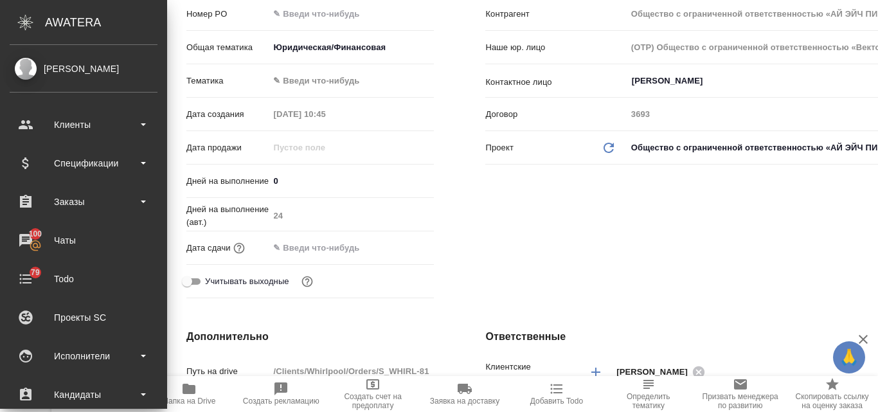
type input "Общество с ограниченной ответственностью «АЙ ЭЙЧ ПИАППЛАЕНСЕС СЕЙЛС»"
type textarea "x"
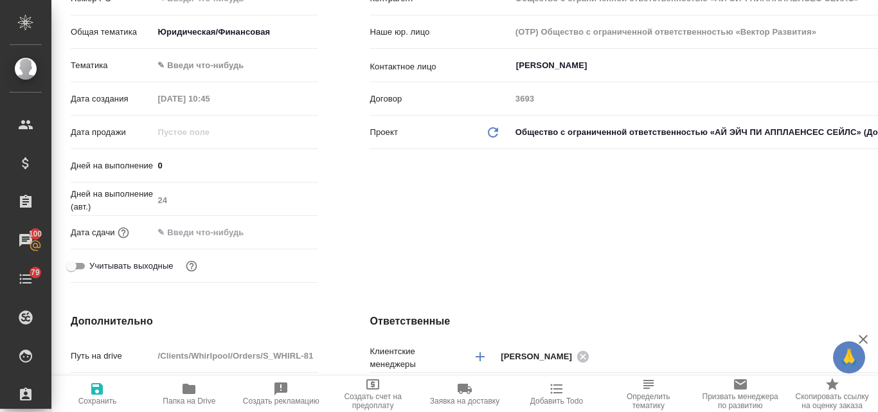
type input "[PERSON_NAME]"
click at [100, 395] on icon "button" at bounding box center [96, 388] width 15 height 15
type input "Общество с ограниченной ответственностью «АЙ ЭЙЧ ПИАППЛАЕНСЕС СЕЙЛС»"
type textarea "x"
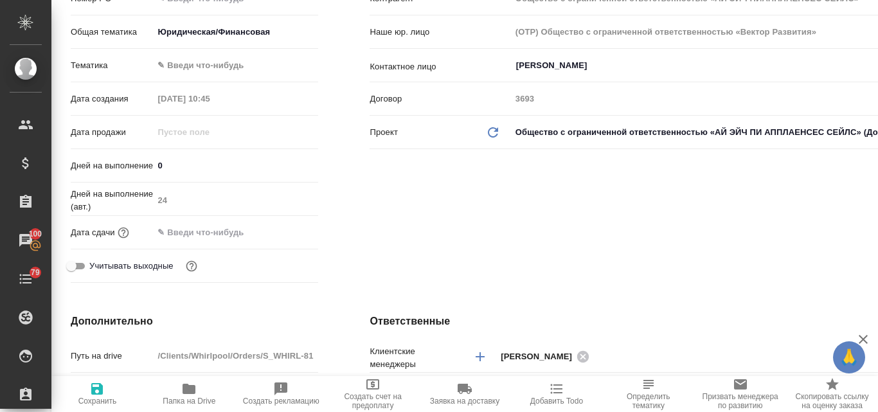
type textarea "x"
type input "Общество с ограниченной ответственностью «АЙ ЭЙЧ ПИАППЛАЕНСЕС СЕЙЛС»"
type textarea "x"
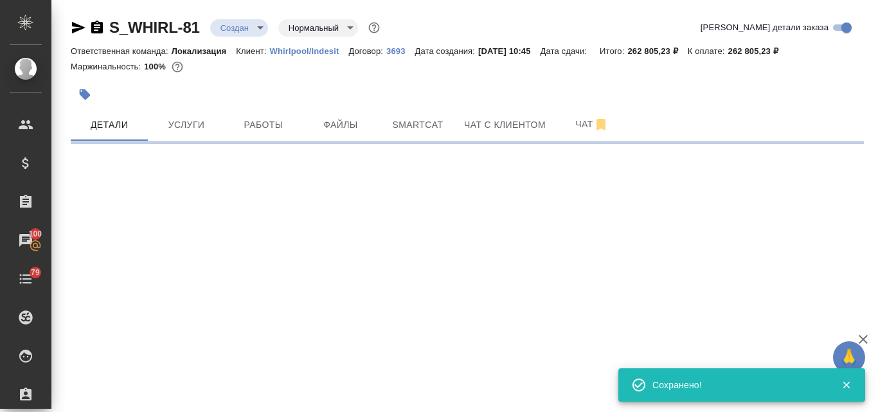
scroll to position [0, 0]
type input "holyTrinity"
select select "RU"
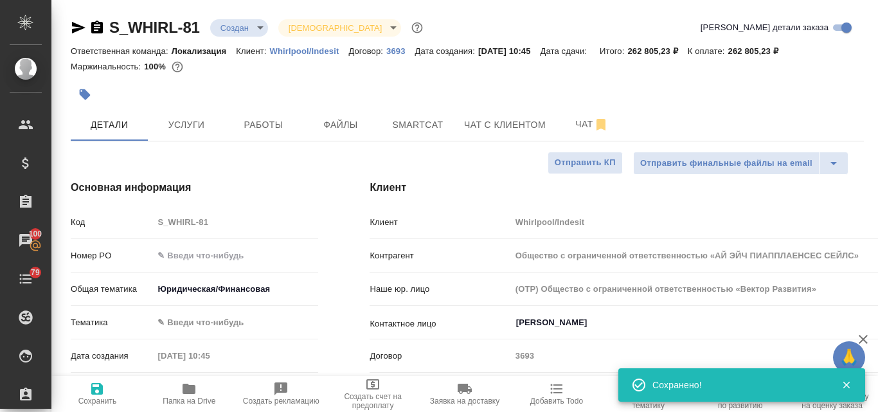
type textarea "x"
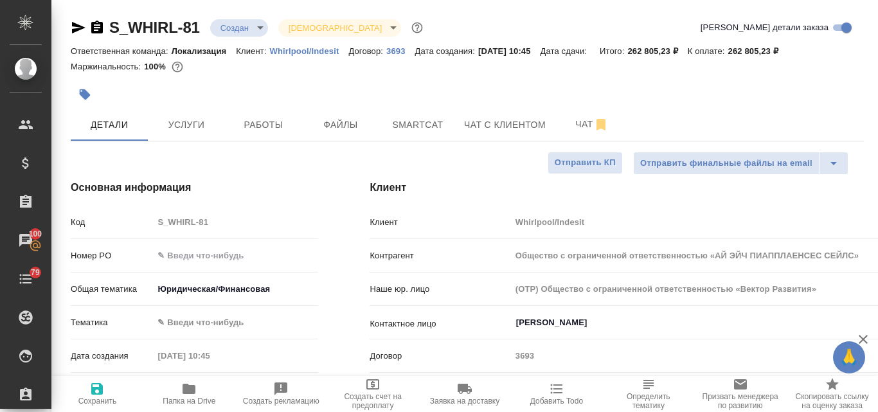
type input "Общество с ограниченной ответственностью «АЙ ЭЙЧ ПИАППЛАЕНСЕС СЕЙЛС»"
type textarea "x"
type input "Общество с ограниченной ответственностью «АЙ ЭЙЧ ПИАППЛАЕНСЕС СЕЙЛС»"
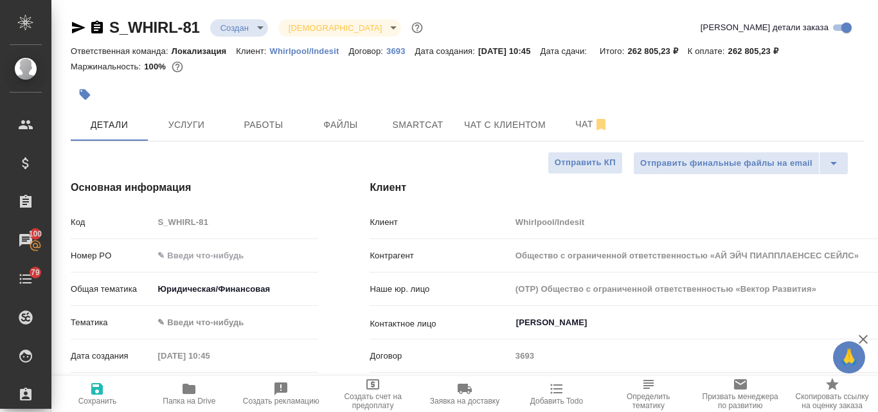
type textarea "x"
type input "Общество с ограниченной ответственностью «АЙ ЭЙЧ ПИАППЛАЕНСЕС СЕЙЛС»"
type textarea "x"
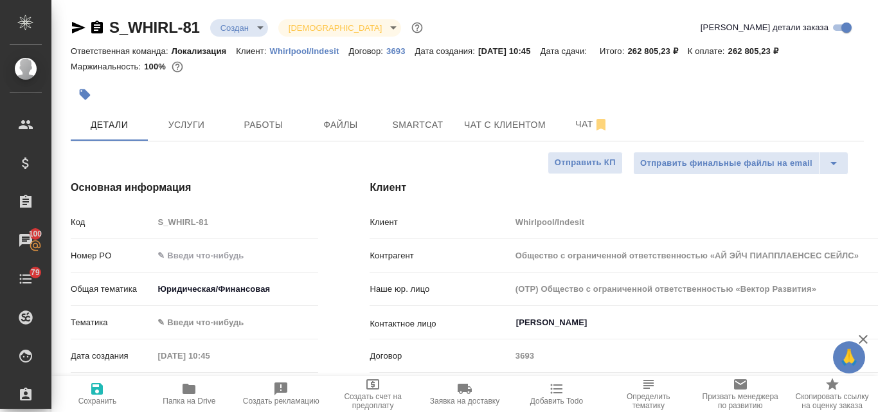
type textarea "x"
type input "Общество с ограниченной ответственностью «АЙ ЭЙЧ ПИАППЛАЕНСЕС СЕЙЛС»"
type textarea "x"
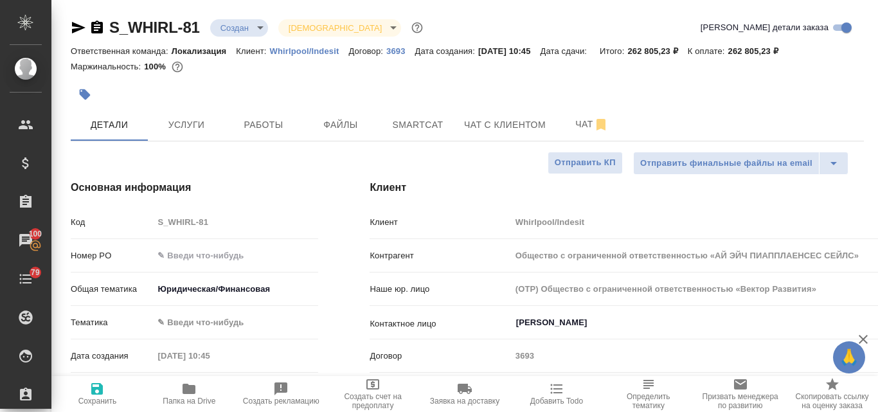
type textarea "x"
type input "Общество с ограниченной ответственностью «АЙ ЭЙЧ ПИАППЛАЕНСЕС СЕЙЛС»"
type textarea "x"
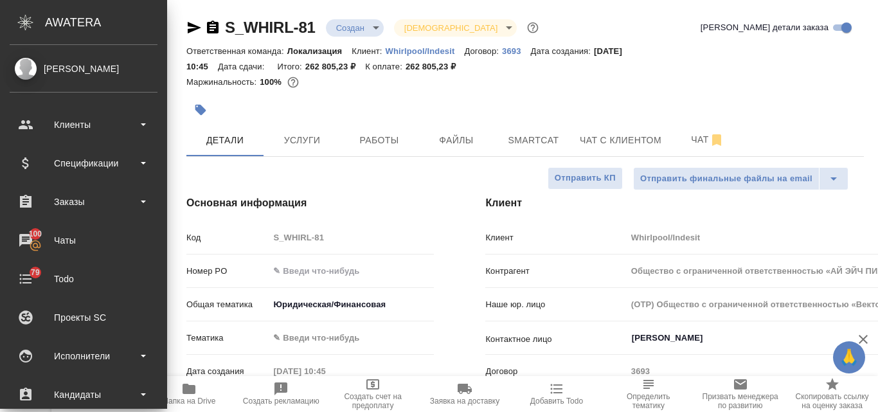
type input "Общество с ограниченной ответственностью «АЙ ЭЙЧ ПИАППЛАЕНСЕС СЕЙЛС»"
type textarea "x"
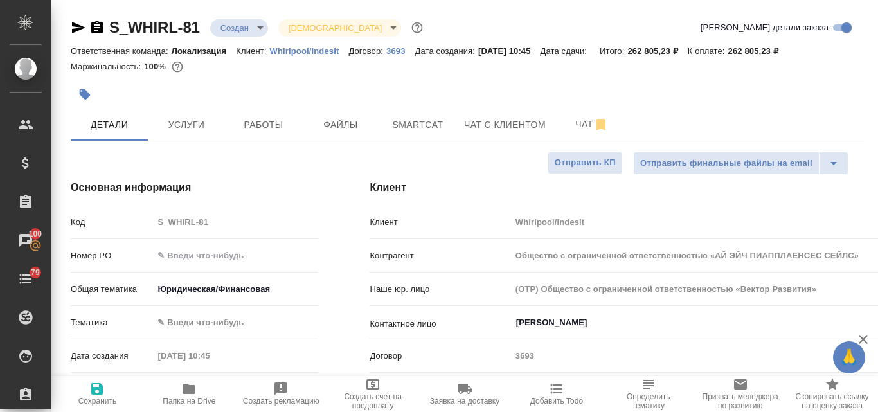
click at [79, 29] on icon "button" at bounding box center [78, 28] width 13 height 12
type input "Общество с ограниченной ответственностью «АЙ ЭЙЧ ПИАППЛАЕНСЕС СЕЙЛС»"
type textarea "x"
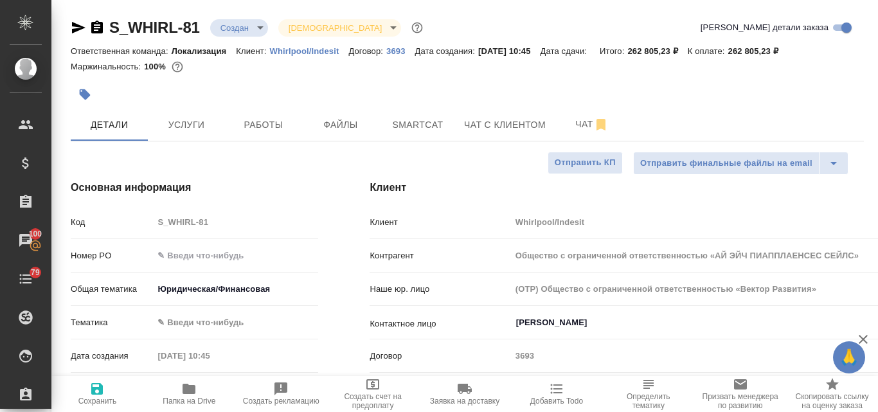
type input "Общество с ограниченной ответственностью «АЙ ЭЙЧ ПИАППЛАЕНСЕС СЕЙЛС»"
type textarea "x"
type input "Общество с ограниченной ответственностью «АЙ ЭЙЧ ПИАППЛАЕНСЕС СЕЙЛС»"
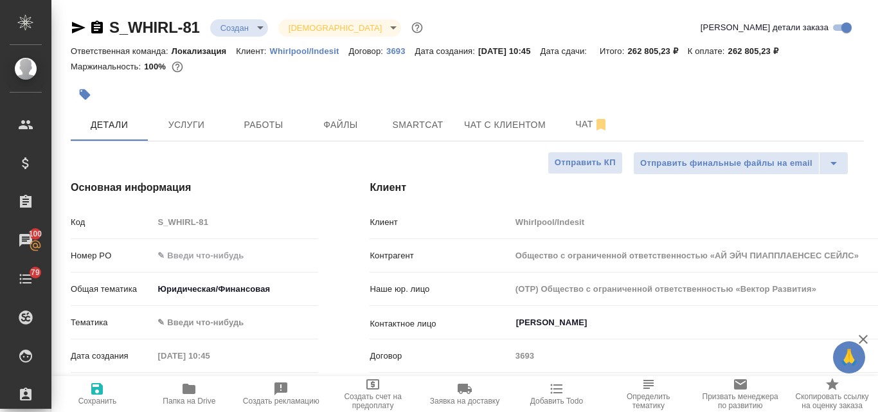
type textarea "x"
type input "Общество с ограниченной ответственностью «АЙ ЭЙЧ ПИАППЛАЕНСЕС СЕЙЛС»"
type textarea "x"
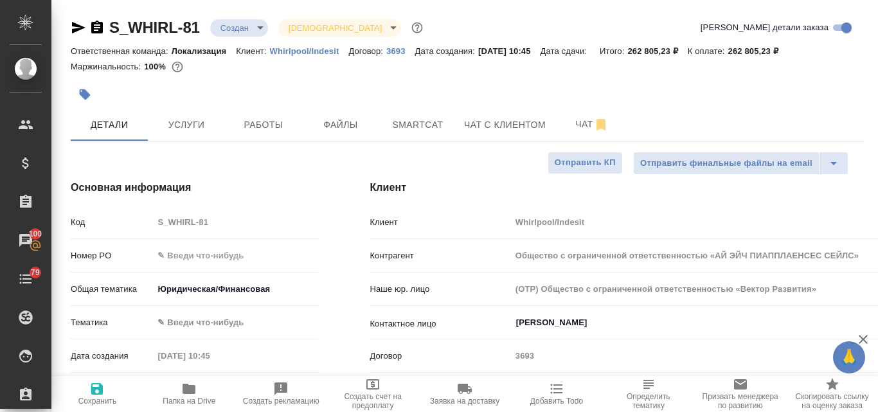
type textarea "x"
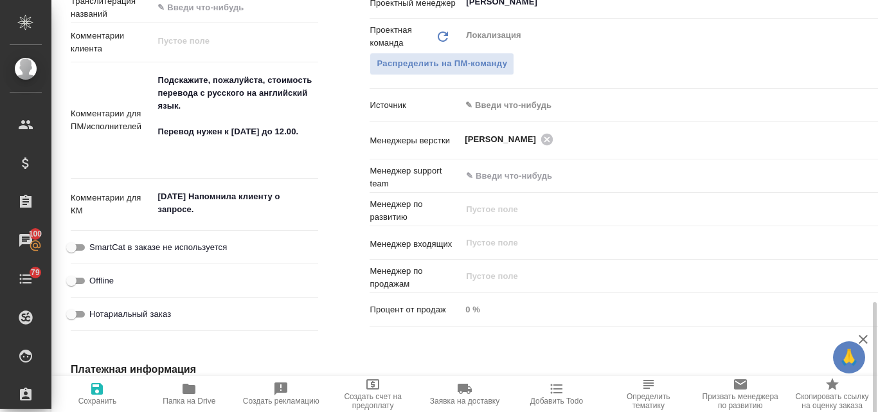
scroll to position [771, 0]
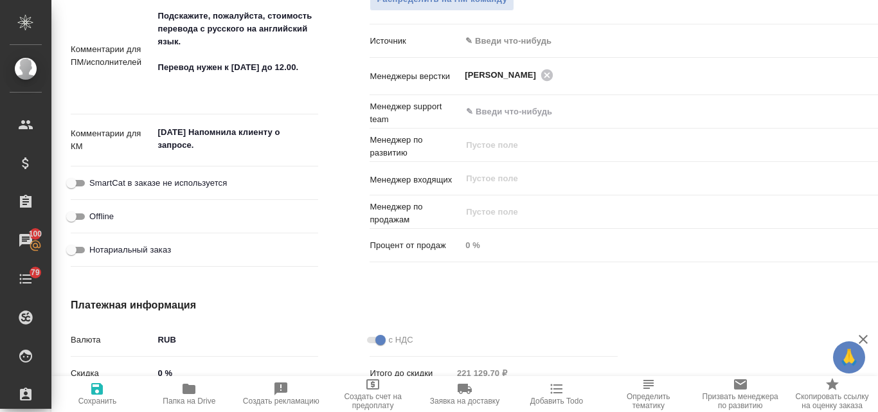
type textarea "x"
click at [220, 148] on textarea "[DATE] Напомнила клиенту о запросе." at bounding box center [236, 139] width 164 height 35
type textarea "[DATE] Напомнила клиенту о запросе."
type input "Общество с ограниченной ответственностью «АЙ ЭЙЧ ПИАППЛАЕНСЕС СЕЙЛС»"
type textarea "x"
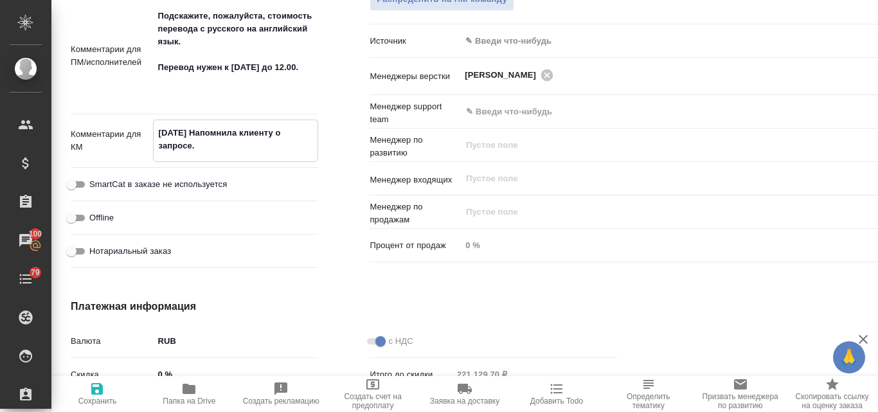
type textarea "x"
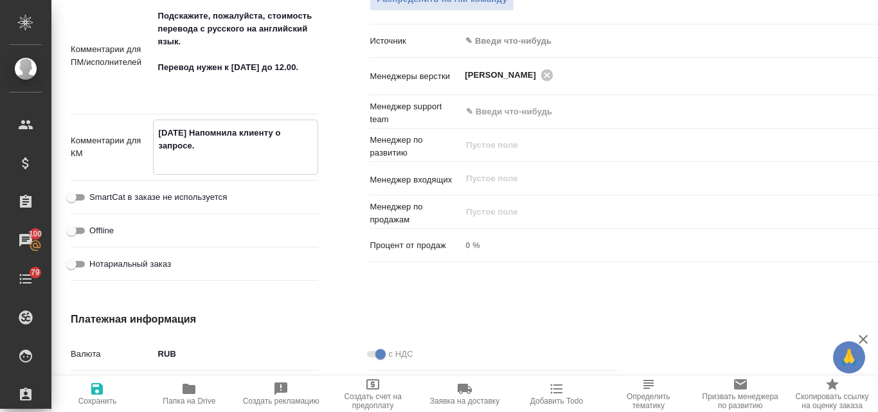
type textarea "[DATE] Напомнила клиенту о запросе. О"
type input "Общество с ограниченной ответственностью «АЙ ЭЙЧ ПИАППЛАЕНСЕС СЕЙЛС»"
type textarea "x"
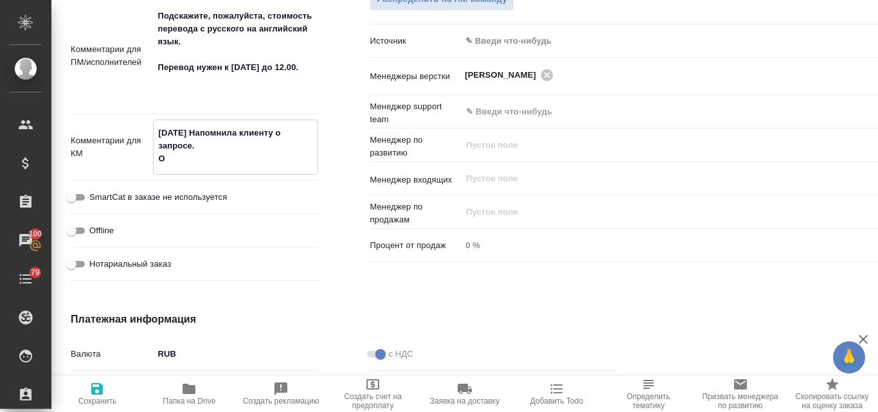
type textarea "[DATE] Напомнила клиенту о запросе. От"
type input "Общество с ограниченной ответственностью «АЙ ЭЙЧ ПИАППЛАЕНСЕС СЕЙЛС»"
type textarea "x"
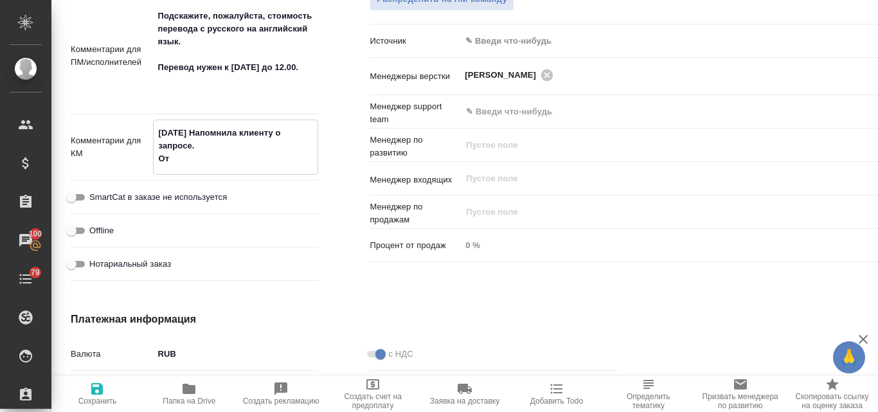
type input "Общество с ограниченной ответственностью «АЙ ЭЙЧ ПИАППЛАЕНСЕС СЕЙЛС»"
type textarea "x"
type textarea "[DATE] Напомнила клиенту о запросе. Отв"
type textarea "x"
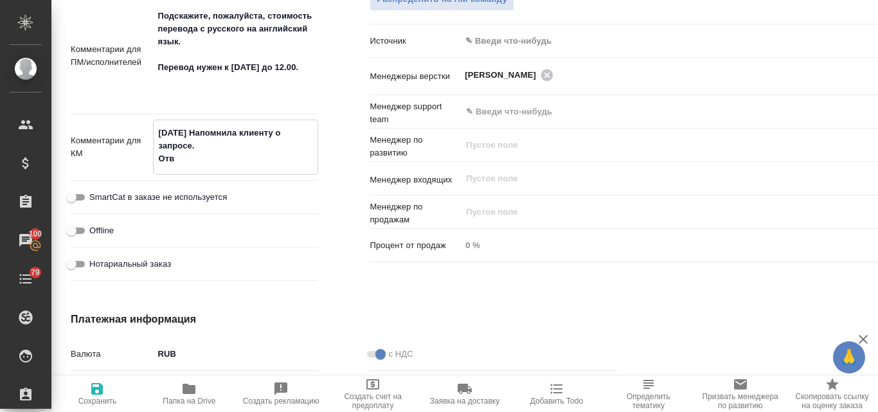
type textarea "[DATE] Напомнила клиенту о запросе. Отве"
type input "Общество с ограниченной ответственностью «АЙ ЭЙЧ ПИАППЛАЕНСЕС СЕЙЛС»"
type textarea "x"
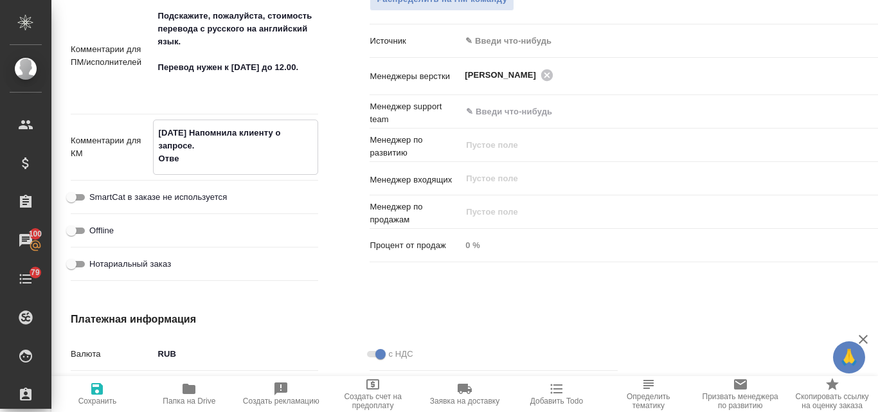
type textarea "[DATE] Напомнила клиенту о запросе. Ответ"
type input "Общество с ограниченной ответственностью «АЙ ЭЙЧ ПИАППЛАЕНСЕС СЕЙЛС»"
type textarea "x"
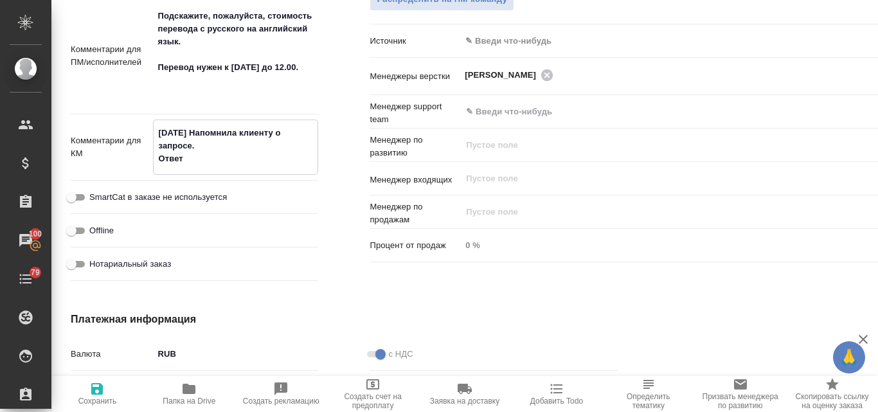
type textarea "[DATE] Напомнила клиенту о запросе. Ответ"
type input "Общество с ограниченной ответственностью «АЙ ЭЙЧ ПИАППЛАЕНСЕС СЕЙЛС»"
type textarea "x"
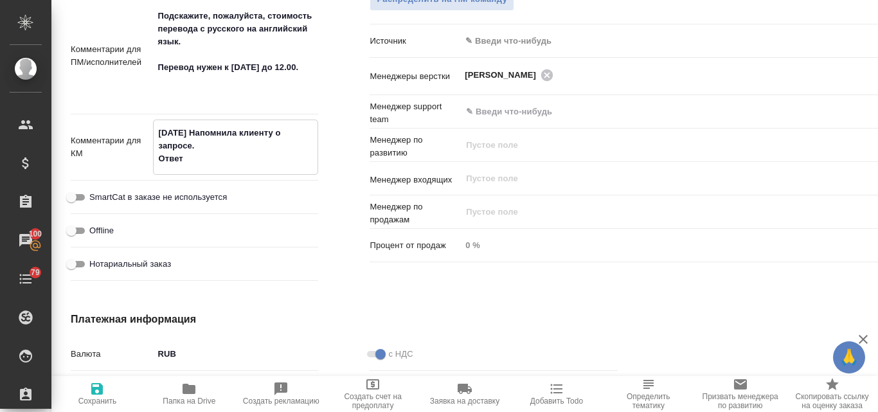
type textarea "[DATE] Напомнила клиенту о запросе. Ответ К"
type input "Общество с ограниченной ответственностью «АЙ ЭЙЧ ПИАППЛАЕНСЕС СЕЙЛС»"
type textarea "x"
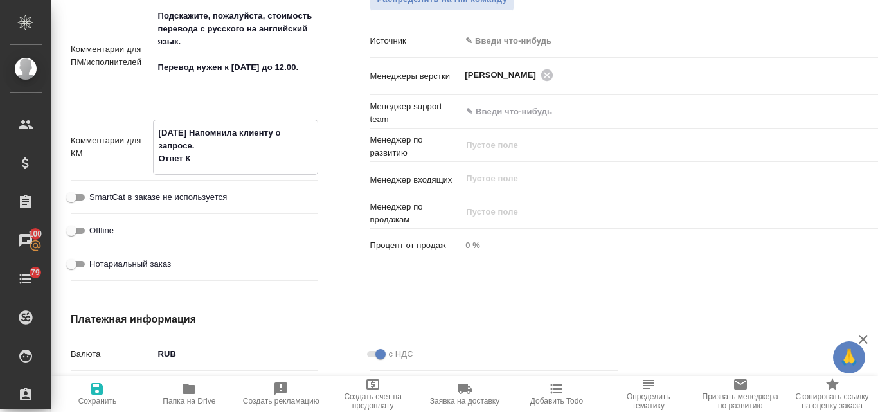
type textarea "[DATE] Напомнила клиенту о запросе. Ответ КЛ"
type input "Общество с ограниченной ответственностью «АЙ ЭЙЧ ПИАППЛАЕНСЕС СЕЙЛС»"
type textarea "x"
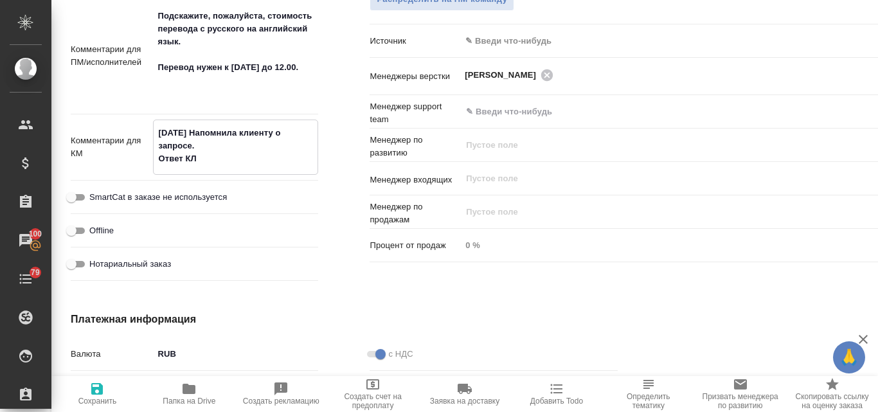
type textarea "[DATE] Напомнила клиенту о запросе. Ответ КЛ:"
type input "Общество с ограниченной ответственностью «АЙ ЭЙЧ ПИАППЛАЕНСЕС СЕЙЛС»"
type textarea "x"
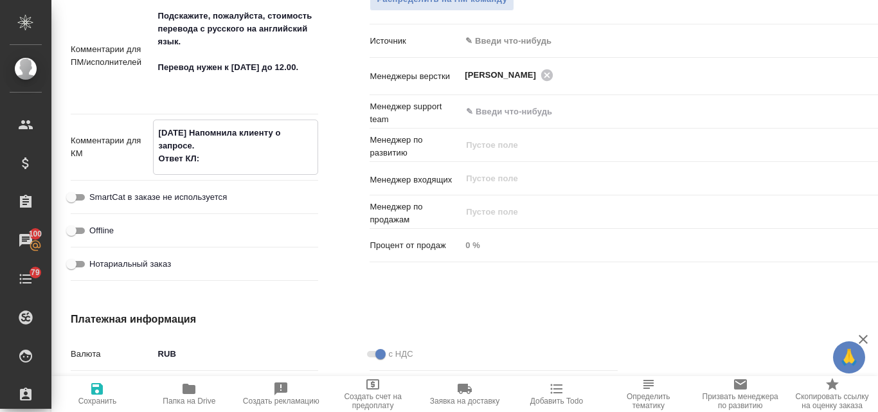
type textarea "[DATE] Напомнила клиенту о запросе. Ответ КЛ:"
type input "Общество с ограниченной ответственностью «АЙ ЭЙЧ ПИАППЛАЕНСЕС СЕЙЛС»"
type textarea "x"
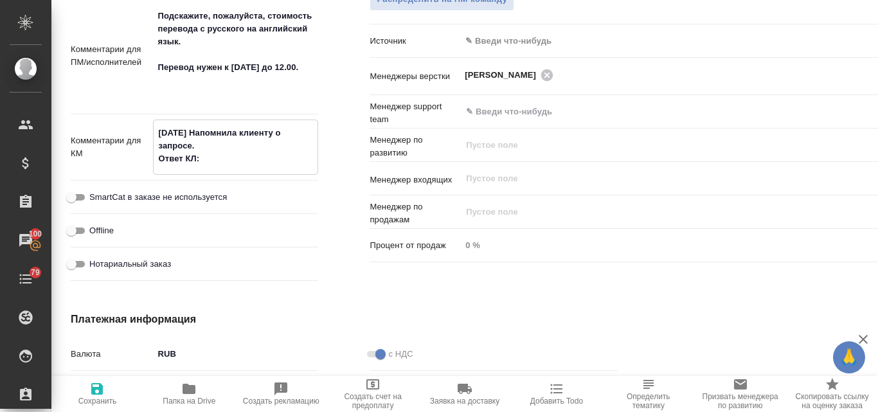
paste textarea "Спасибо большое за КП. Необходимость в переводе отпала. Если запрос возобновят,…"
type textarea "[DATE] Напомнила клиенту о запросе. Ответ КЛ: Спасибо большое за КП. Необходимо…"
type input "Общество с ограниченной ответственностью «АЙ ЭЙЧ ПИАППЛАЕНСЕС СЕЙЛС»"
type textarea "x"
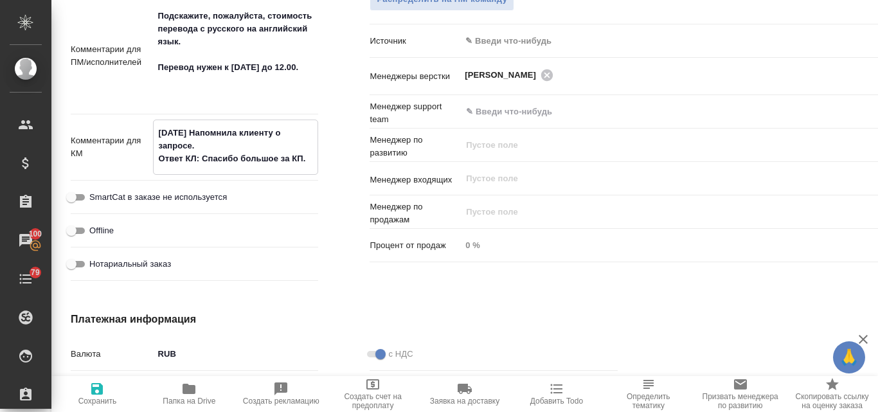
type textarea "x"
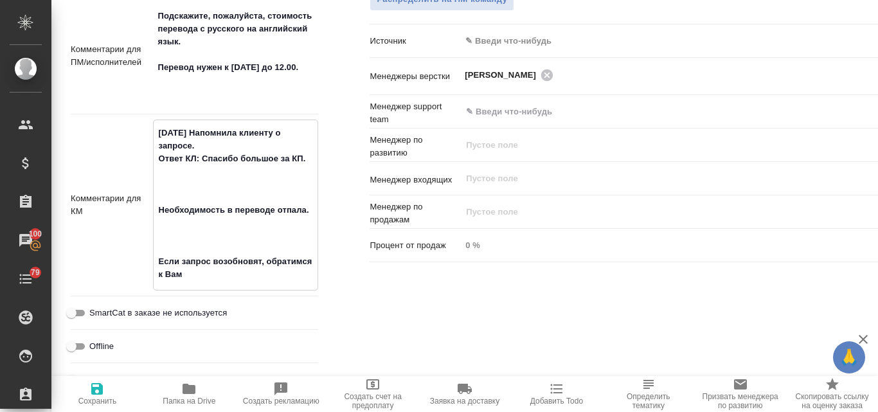
click at [160, 210] on textarea "[DATE] Напомнила клиенту о запросе. Ответ КЛ: Спасибо большое за КП. Необходимо…" at bounding box center [236, 203] width 164 height 163
type textarea "[DATE] Напомнила клиенту о запросе. Ответ КЛ: Спасибо большое за КП. Необходимо…"
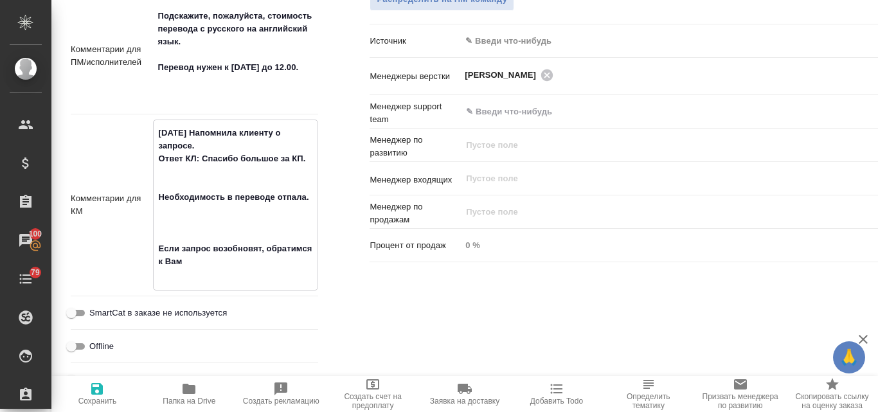
type input "Общество с ограниченной ответственностью «АЙ ЭЙЧ ПИАППЛАЕНСЕС СЕЙЛС»"
type textarea "x"
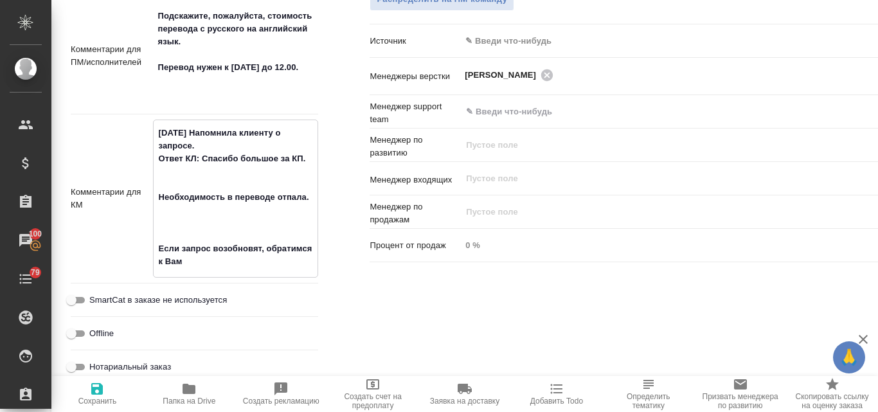
type textarea "[DATE] Напомнила клиенту о запросе. Ответ КЛ: Спасибо большое за КП. Необходимо…"
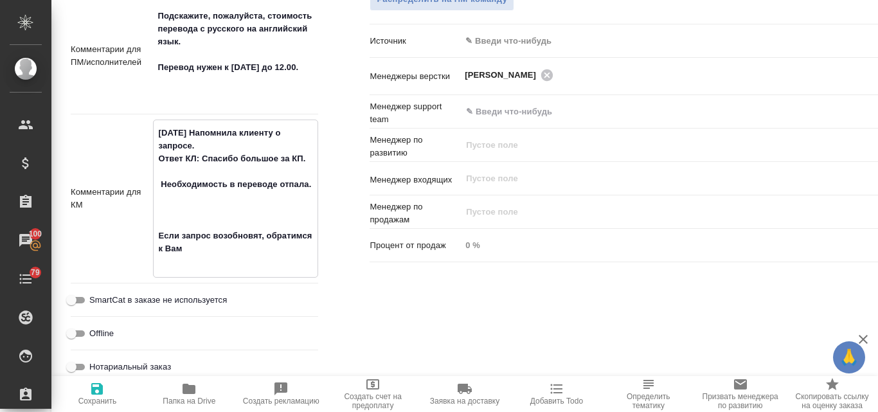
type input "Общество с ограниченной ответственностью «АЙ ЭЙЧ ПИАППЛАЕНСЕС СЕЙЛС»"
type textarea "x"
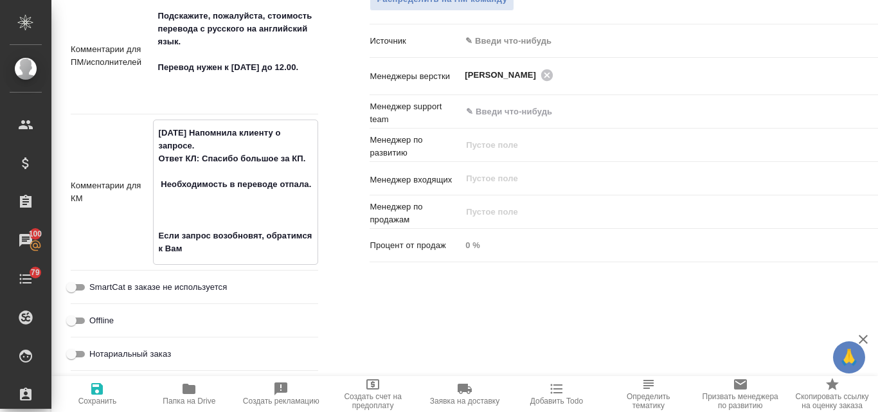
type textarea "[DATE] Напомнила клиенту о запросе. Ответ КЛ: Спасибо большое за КП. Необходимо…"
type input "Общество с ограниченной ответственностью «АЙ ЭЙЧ ПИАППЛАЕНСЕС СЕЙЛС»"
type textarea "x"
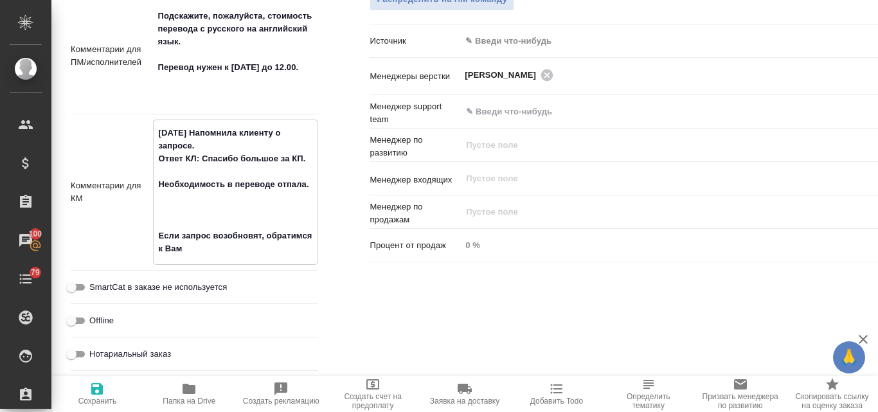
type textarea "[DATE] Напомнила клиенту о запросе. Ответ КЛ: Спасибо большое за КП. Необходимо…"
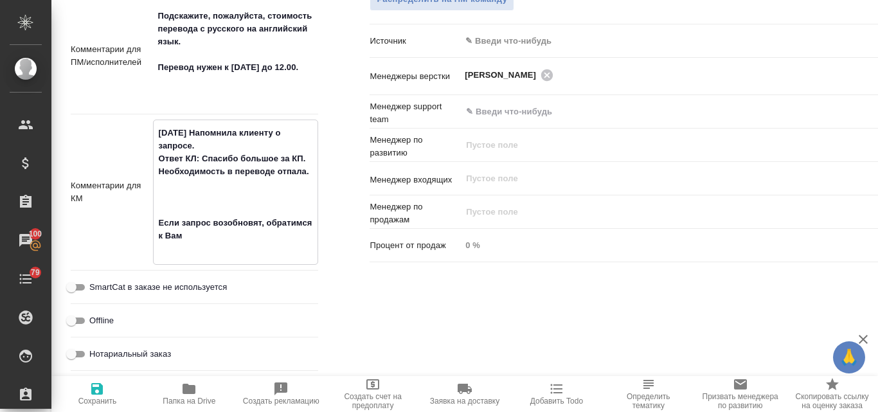
type input "Общество с ограниченной ответственностью «АЙ ЭЙЧ ПИАППЛАЕНСЕС СЕЙЛС»"
type textarea "x"
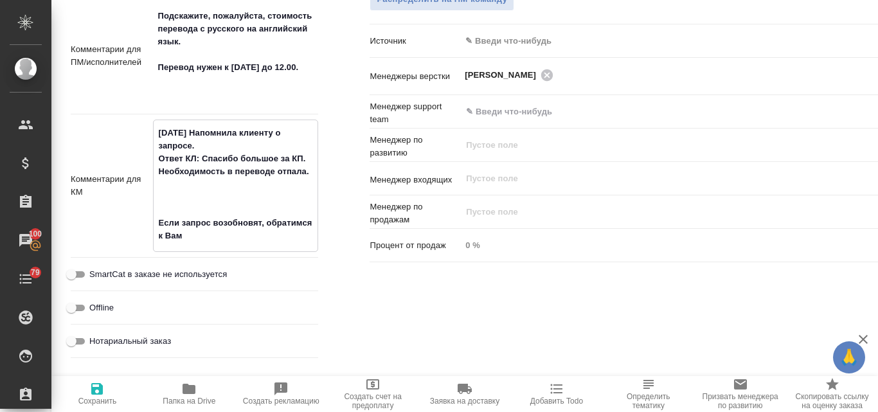
click at [157, 220] on textarea "[DATE] Напомнила клиенту о запросе. Ответ КЛ: Спасибо большое за КП. Необходимо…" at bounding box center [236, 184] width 164 height 125
type textarea "[DATE] Напомнила клиенту о запросе. Ответ КЛ: Спасибо большое за КП. Необходимо…"
type input "Общество с ограниченной ответственностью «АЙ ЭЙЧ ПИАППЛАЕНСЕС СЕЙЛС»"
type textarea "x"
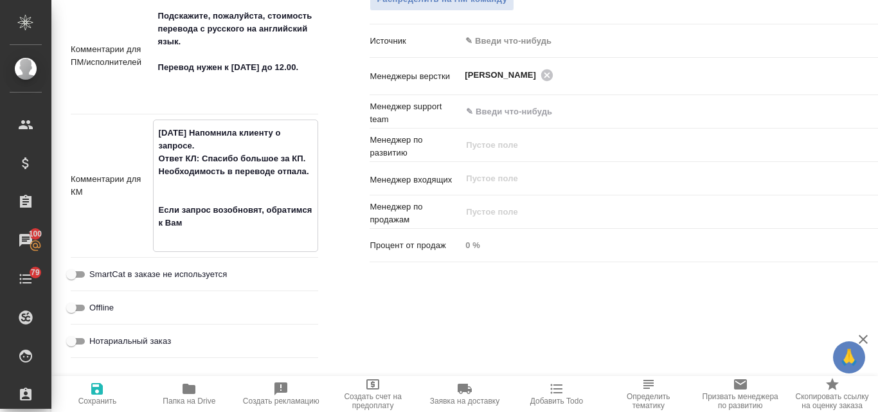
type textarea "x"
type textarea "[DATE] Напомнила клиенту о запросе. Ответ КЛ: Спасибо большое за КП. Необходимо…"
type input "Общество с ограниченной ответственностью «АЙ ЭЙЧ ПИАППЛАЕНСЕС СЕЙЛС»"
type textarea "x"
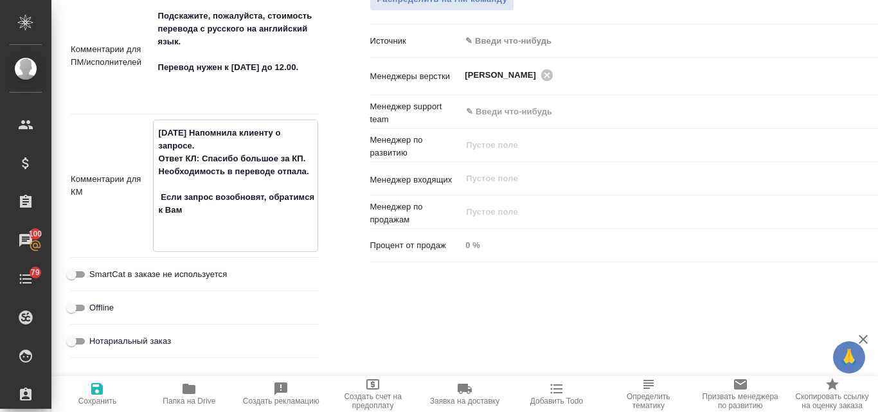
type textarea "x"
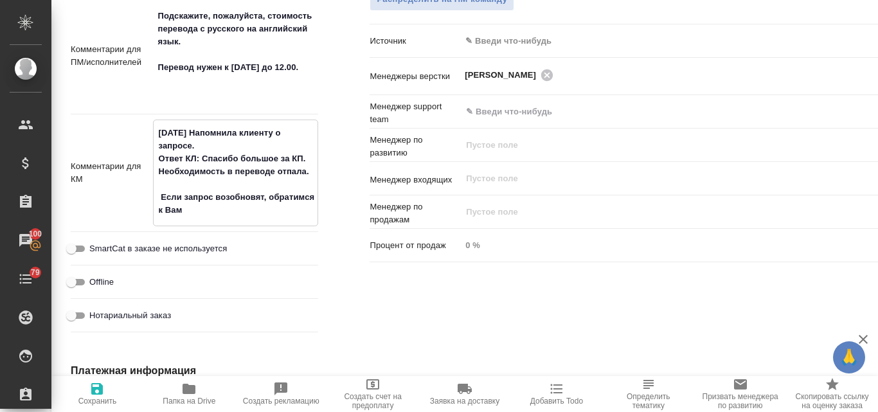
type textarea "[DATE] Напомнила клиенту о запросе. Ответ КЛ: Спасибо большое за КП. Необходимо…"
type input "Общество с ограниченной ответственностью «АЙ ЭЙЧ ПИАППЛАЕНСЕС СЕЙЛС»"
type textarea "x"
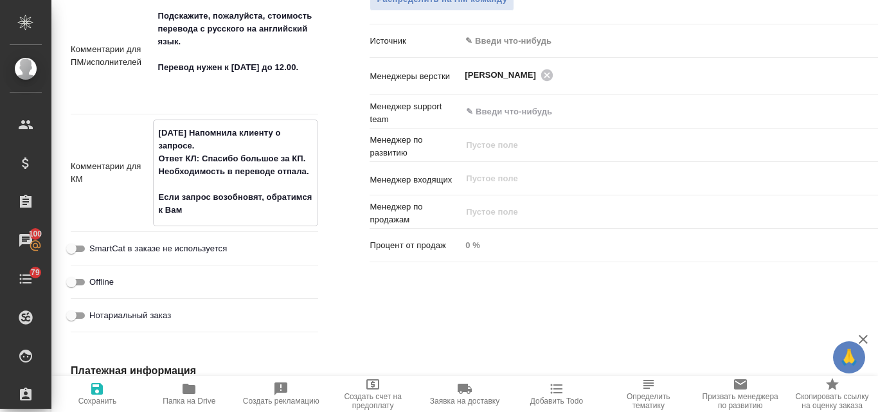
type textarea "[DATE] Напомнила клиенту о запросе. Ответ КЛ: Спасибо большое за КП. Необходимо…"
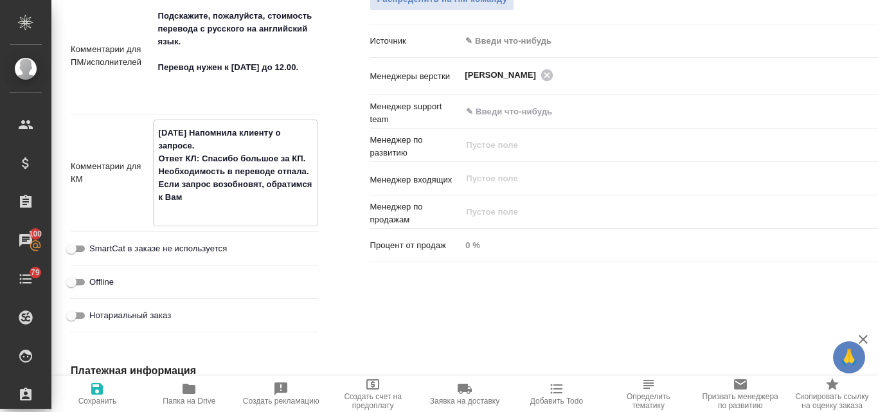
type input "Общество с ограниченной ответственностью «АЙ ЭЙЧ ПИАППЛАЕНСЕС СЕЙЛС»"
type textarea "x"
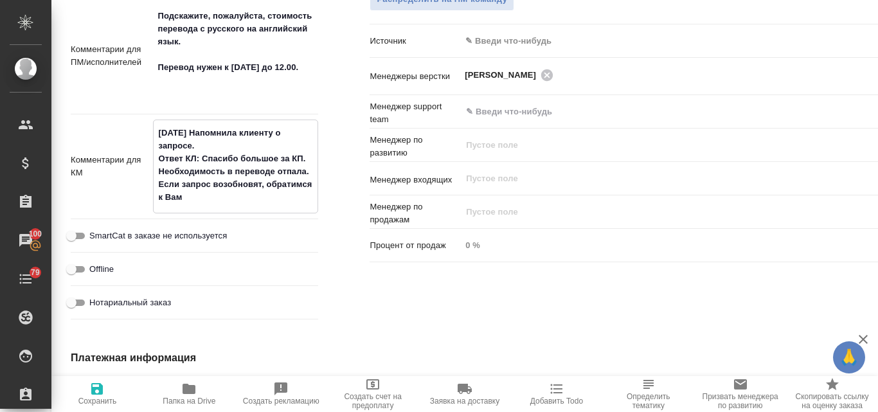
type textarea "[DATE] Напомнила клиенту о запросе. Ответ КЛ: Спасибо большое за КП. Необходимо…"
type input "Общество с ограниченной ответственностью «АЙ ЭЙЧ ПИАППЛАЕНСЕС СЕЙЛС»"
type textarea "x"
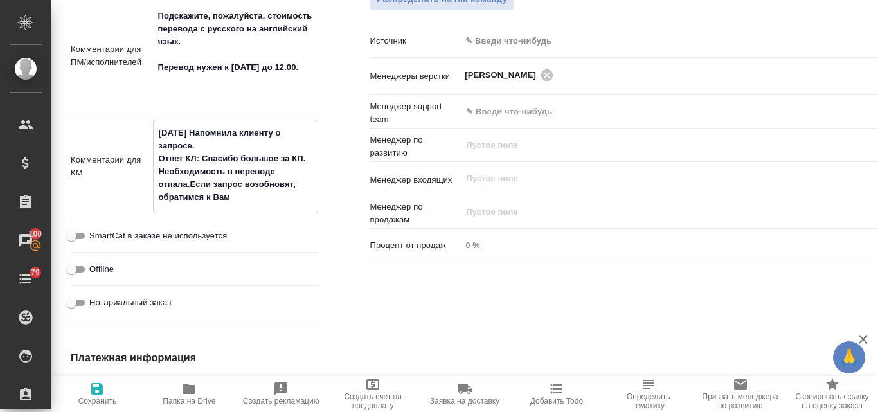
type textarea "[DATE] Напомнила клиенту о запросе. Ответ КЛ: Спасибо большое за КП. Необходимо…"
type input "Общество с ограниченной ответственностью «АЙ ЭЙЧ ПИАППЛАЕНСЕС СЕЙЛС»"
type textarea "x"
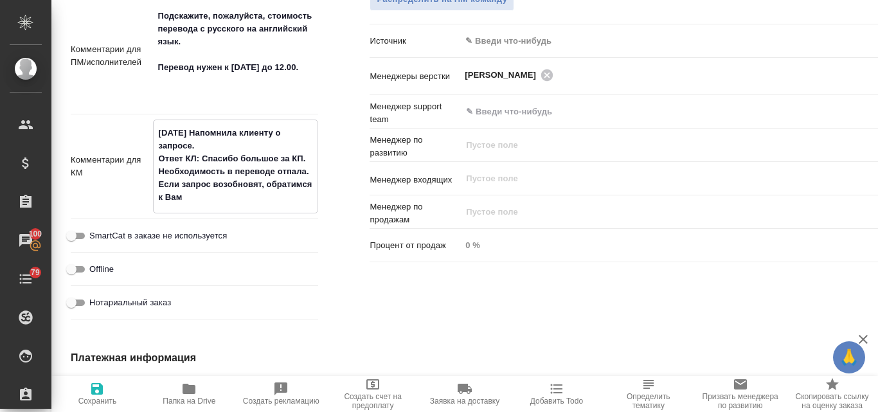
type textarea "[DATE] Напомнила клиенту о запросе. Ответ КЛ: Спасибо большое за КП. Необходимо…"
type textarea "x"
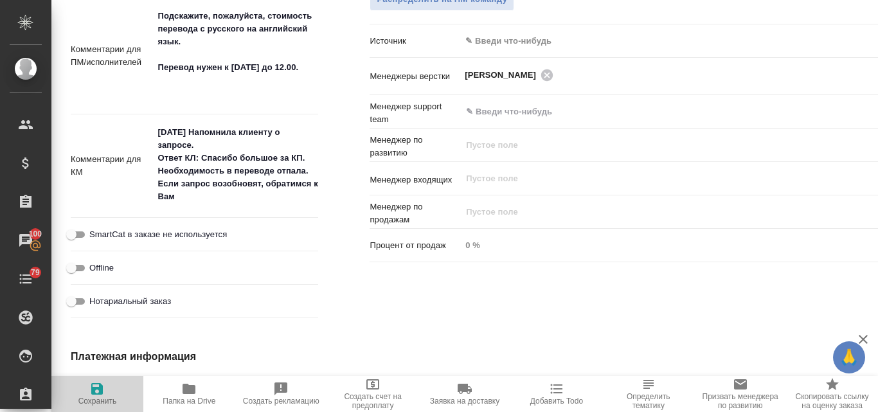
click at [99, 393] on icon "button" at bounding box center [97, 389] width 12 height 12
type input "Общество с ограниченной ответственностью «АЙ ЭЙЧ ПИАППЛАЕНСЕС СЕЙЛС»"
type textarea "x"
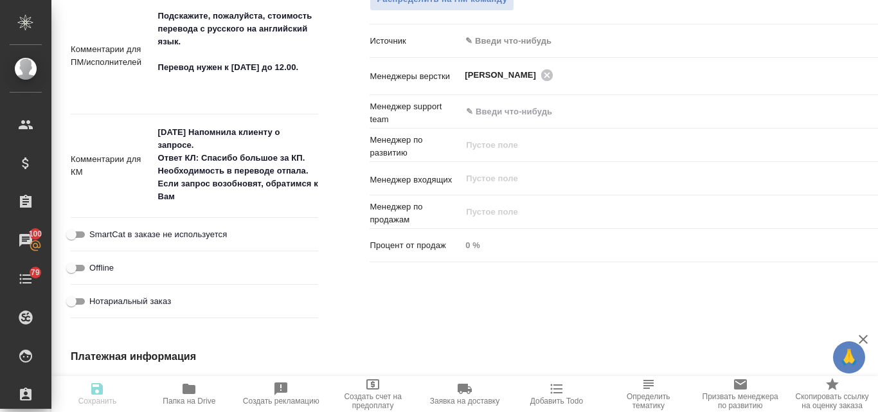
type input "Общество с ограниченной ответственностью «АЙ ЭЙЧ ПИАППЛАЕНСЕС СЕЙЛС»"
type textarea "x"
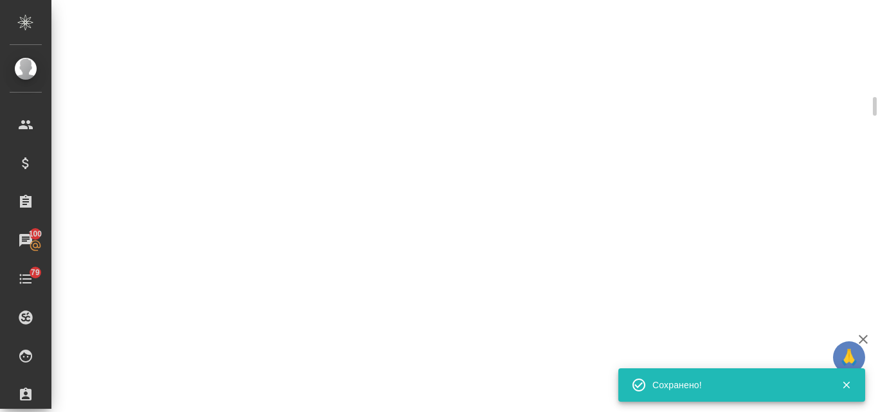
select select "RU"
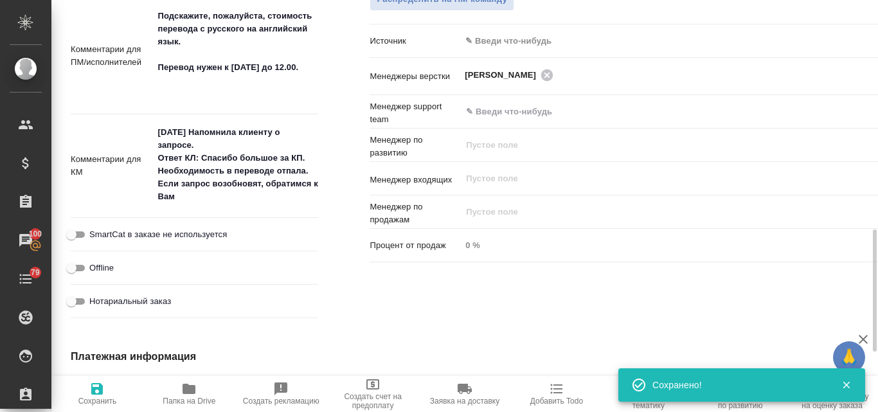
type textarea "x"
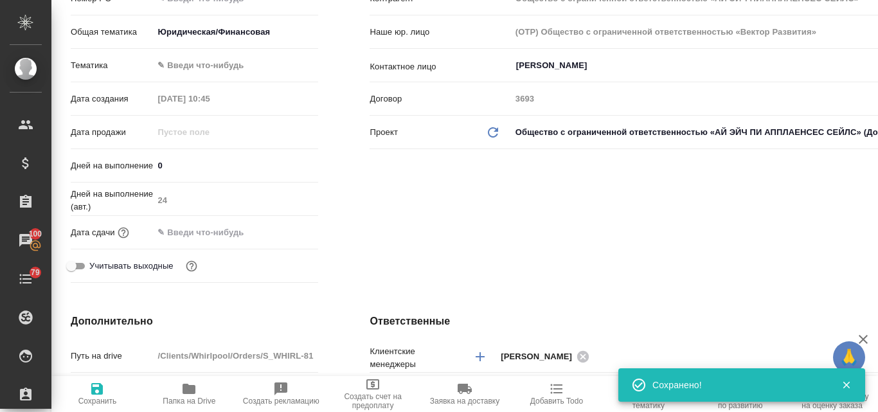
scroll to position [0, 0]
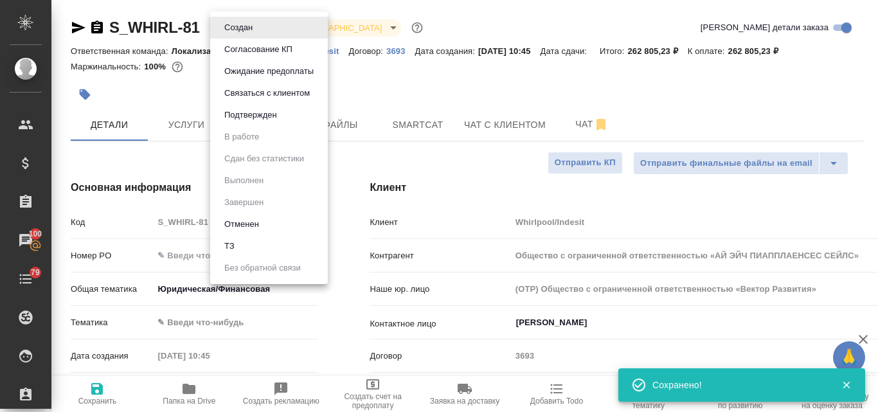
click at [260, 31] on body "🙏 .cls-1 fill:#fff; AWATERA Valyaeva [PERSON_NAME] Спецификации Заказы 100 Чаты…" at bounding box center [439, 206] width 878 height 412
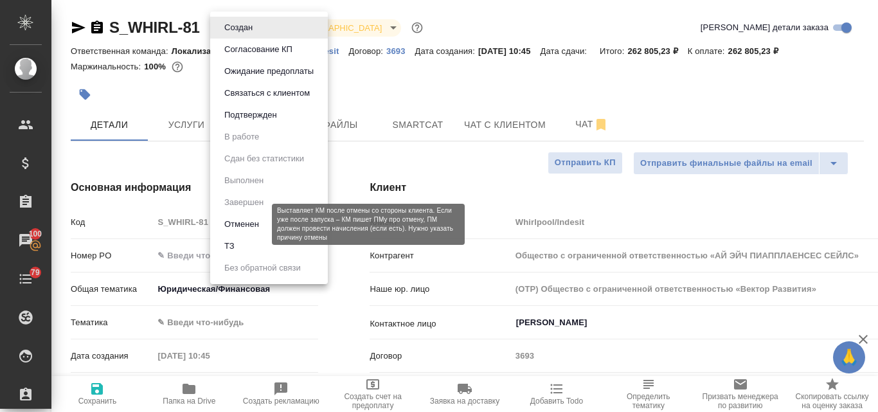
click at [239, 221] on button "Отменен" at bounding box center [241, 224] width 42 height 14
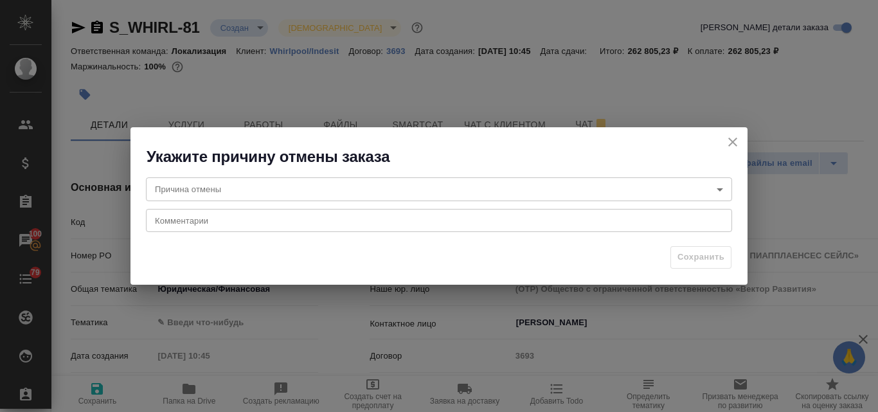
click at [202, 189] on body "🙏 .cls-1 fill:#fff; AWATERA Valyaeva [PERSON_NAME] Спецификации Заказы 100 Чаты…" at bounding box center [439, 206] width 878 height 412
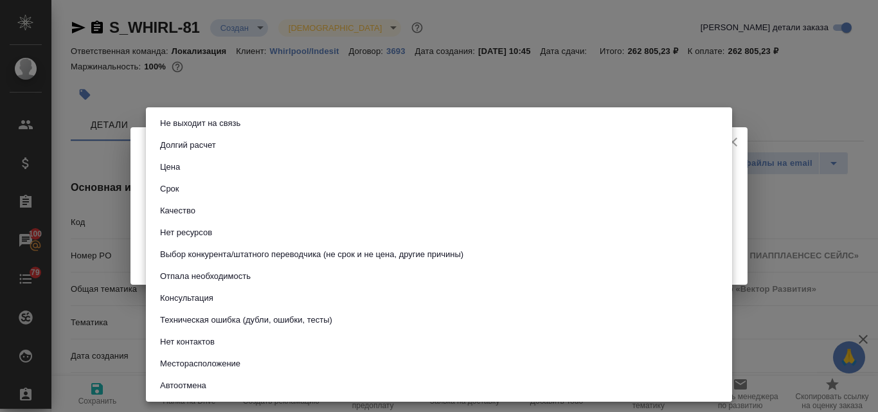
click at [219, 283] on button "Отпала необходимость" at bounding box center [205, 276] width 98 height 14
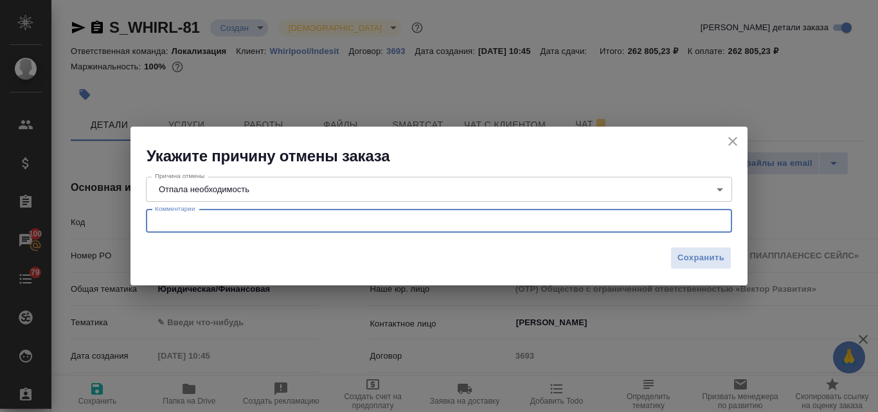
click at [211, 222] on textarea at bounding box center [439, 221] width 568 height 10
paste textarea "Спасибо большое за КП. Необходимость в переводе отпала. Если запрос возобновят,…"
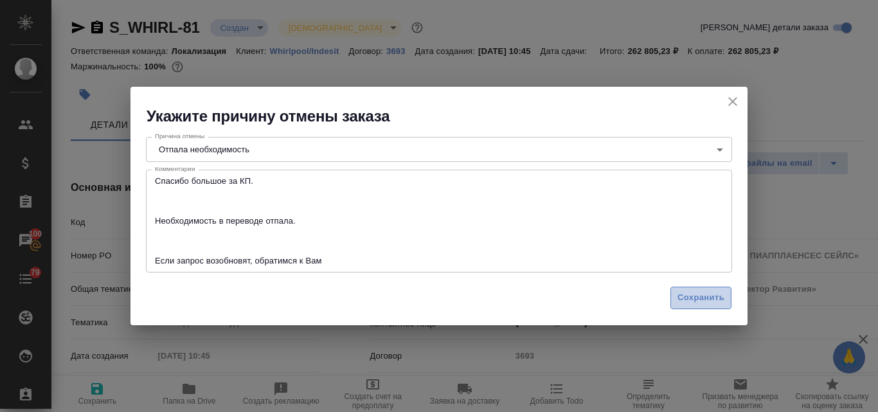
click at [683, 298] on span "Сохранить" at bounding box center [700, 297] width 47 height 15
